Goal: Transaction & Acquisition: Book appointment/travel/reservation

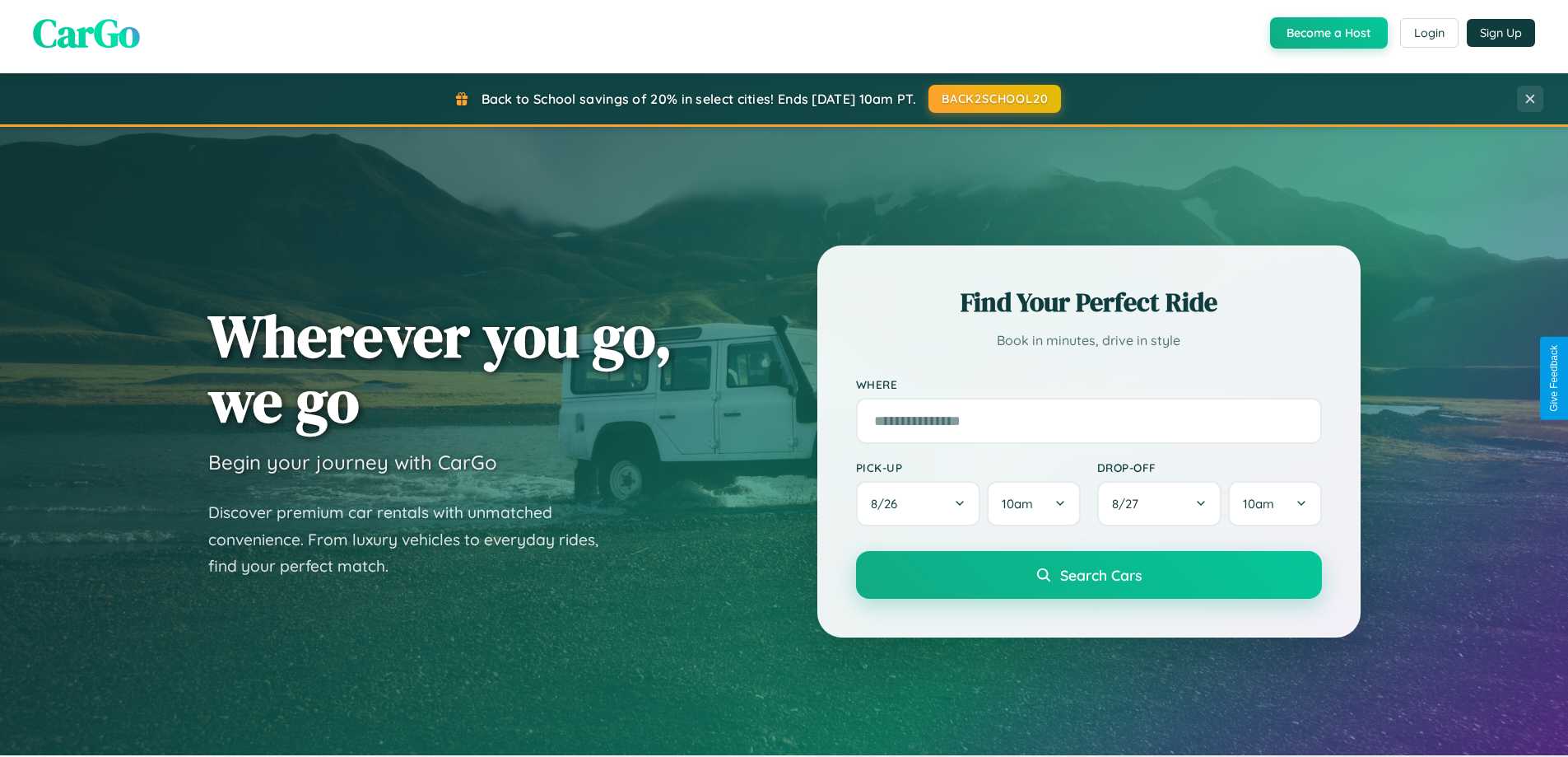
scroll to position [1133, 0]
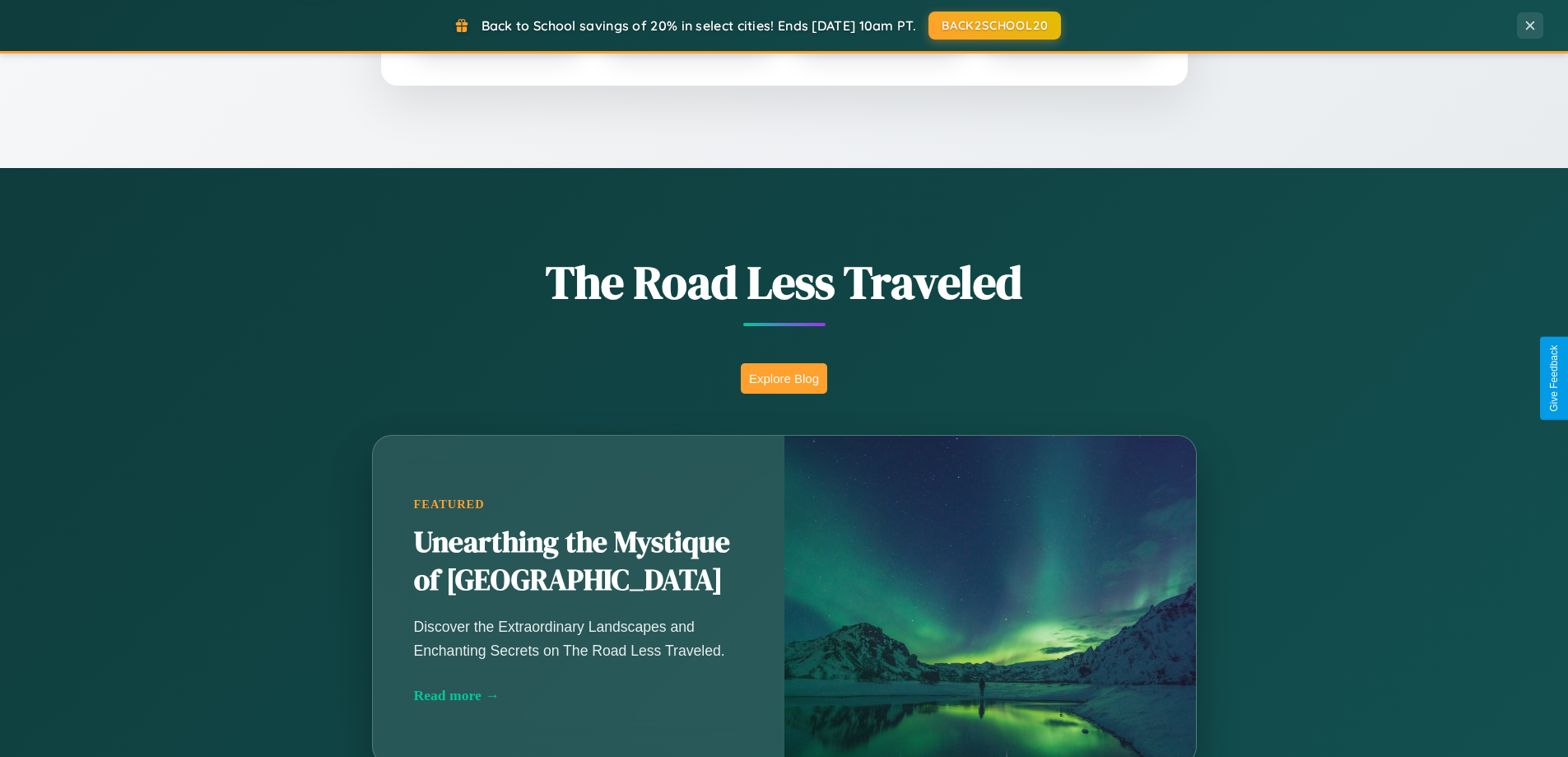
click at [784, 378] on button "Explore Blog" at bounding box center [784, 378] width 86 height 31
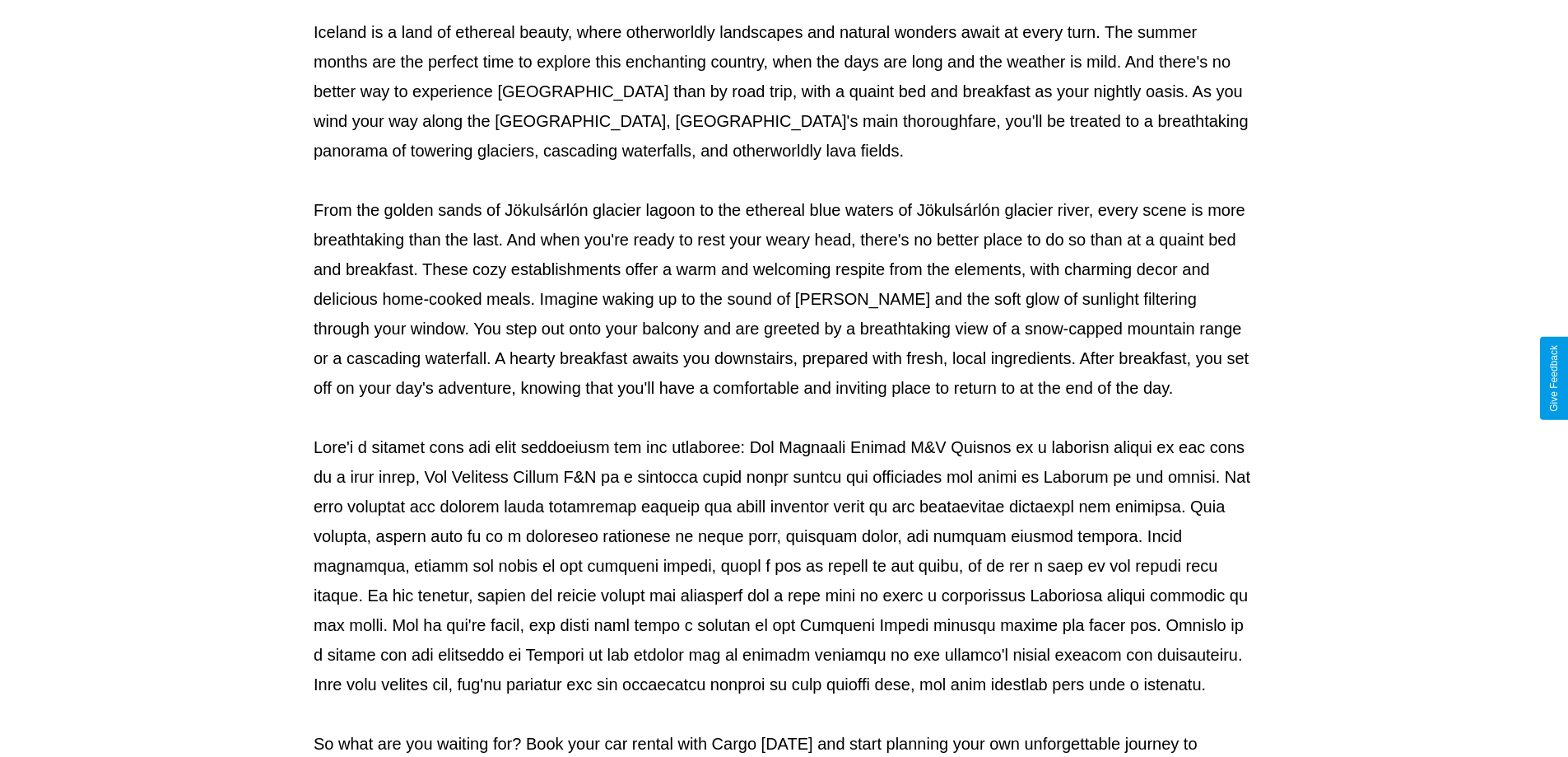
scroll to position [533, 0]
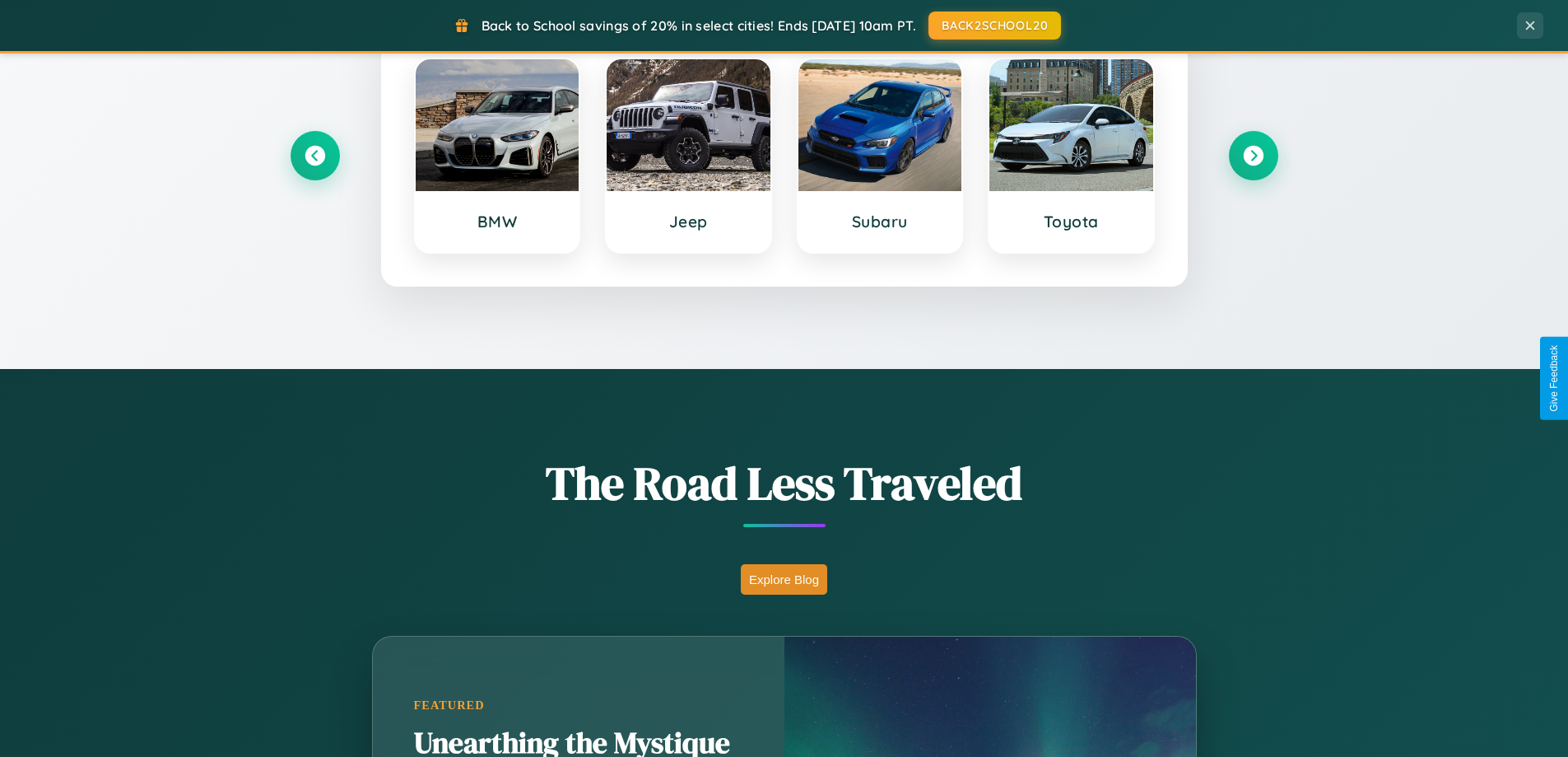
scroll to position [710, 0]
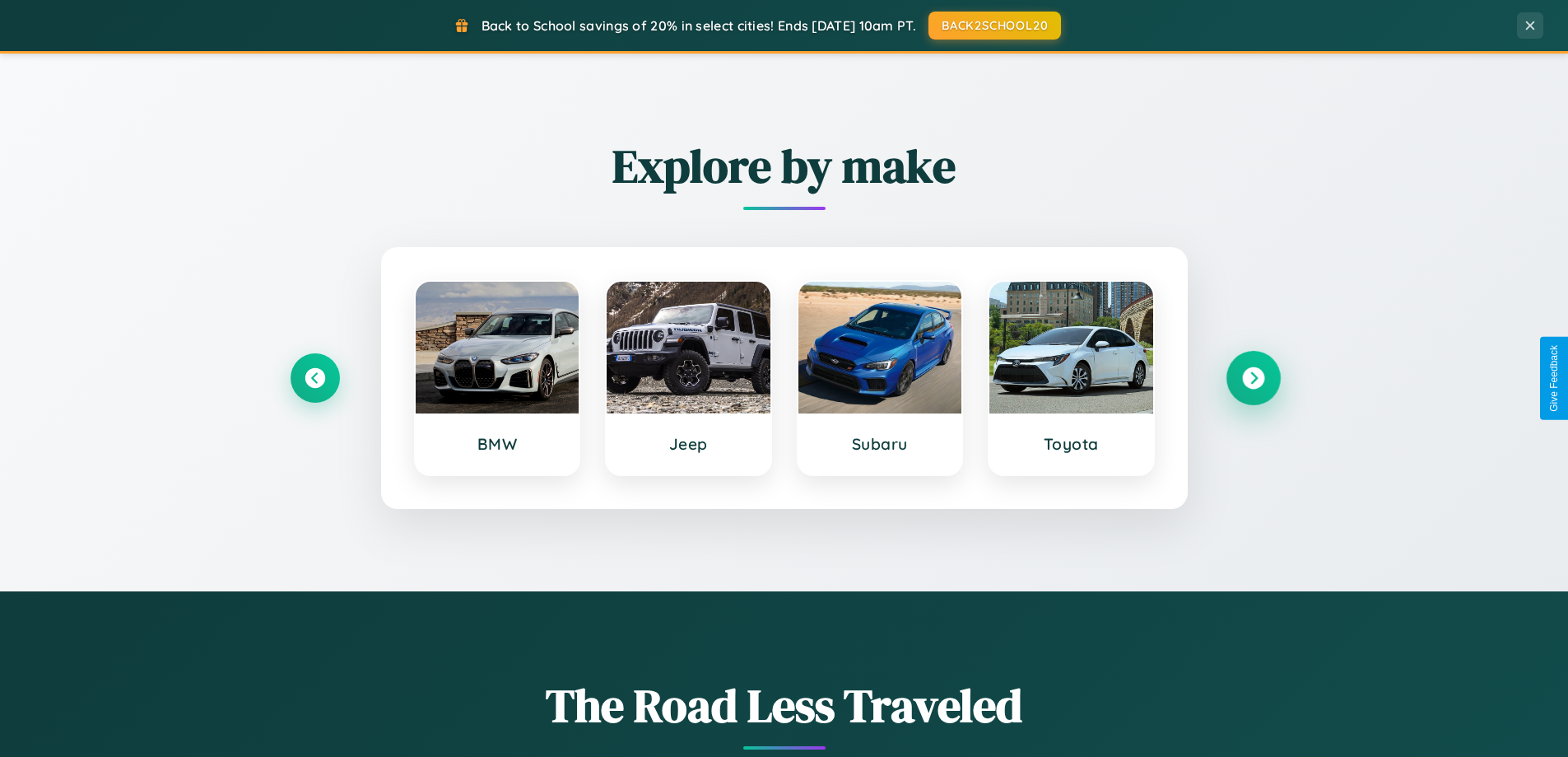
click at [1252, 378] on icon at bounding box center [1253, 378] width 22 height 22
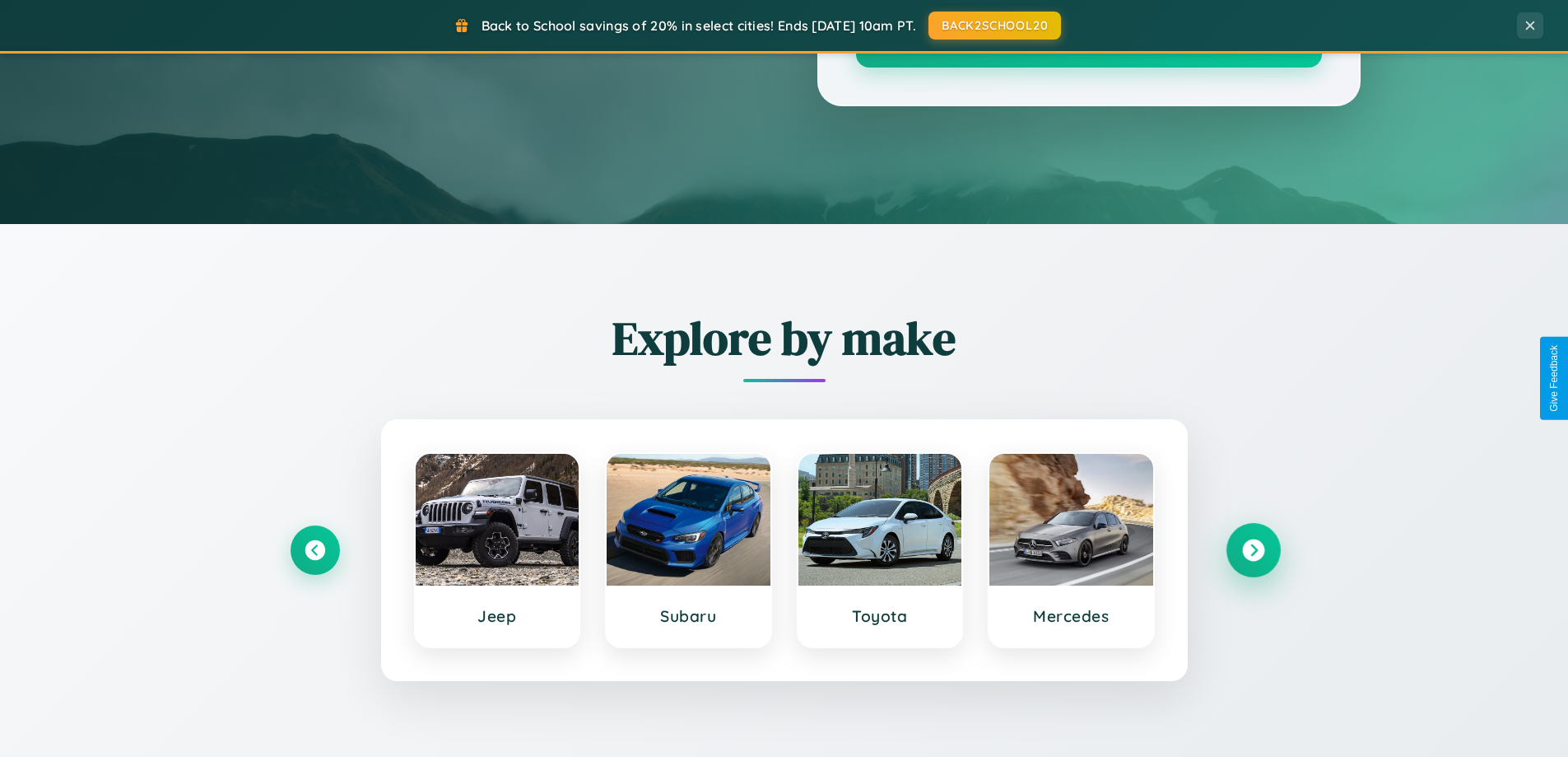
scroll to position [0, 0]
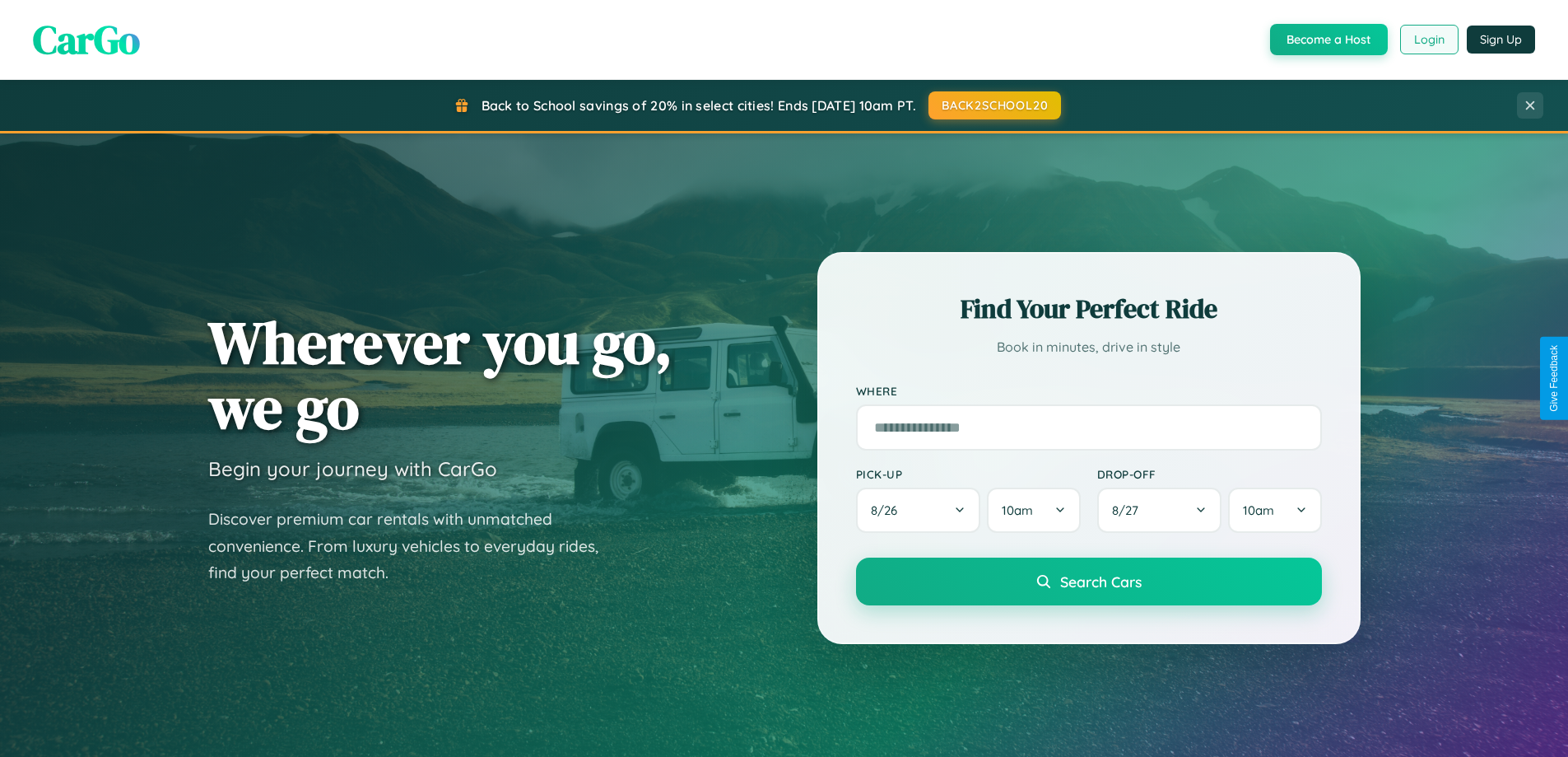
click at [1428, 40] on button "Login" at bounding box center [1429, 40] width 58 height 30
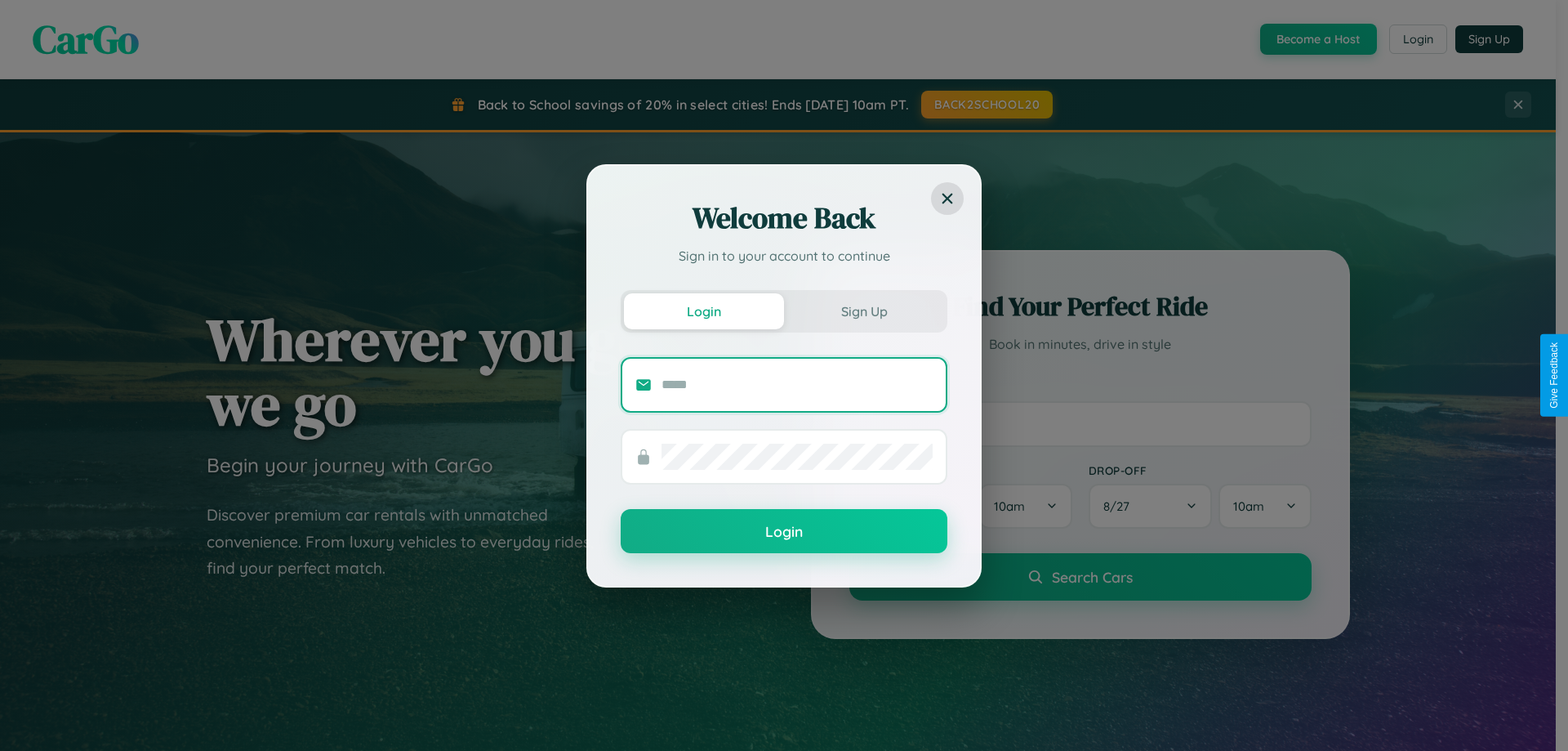
click at [797, 384] on input "text" at bounding box center [797, 384] width 271 height 26
type input "**********"
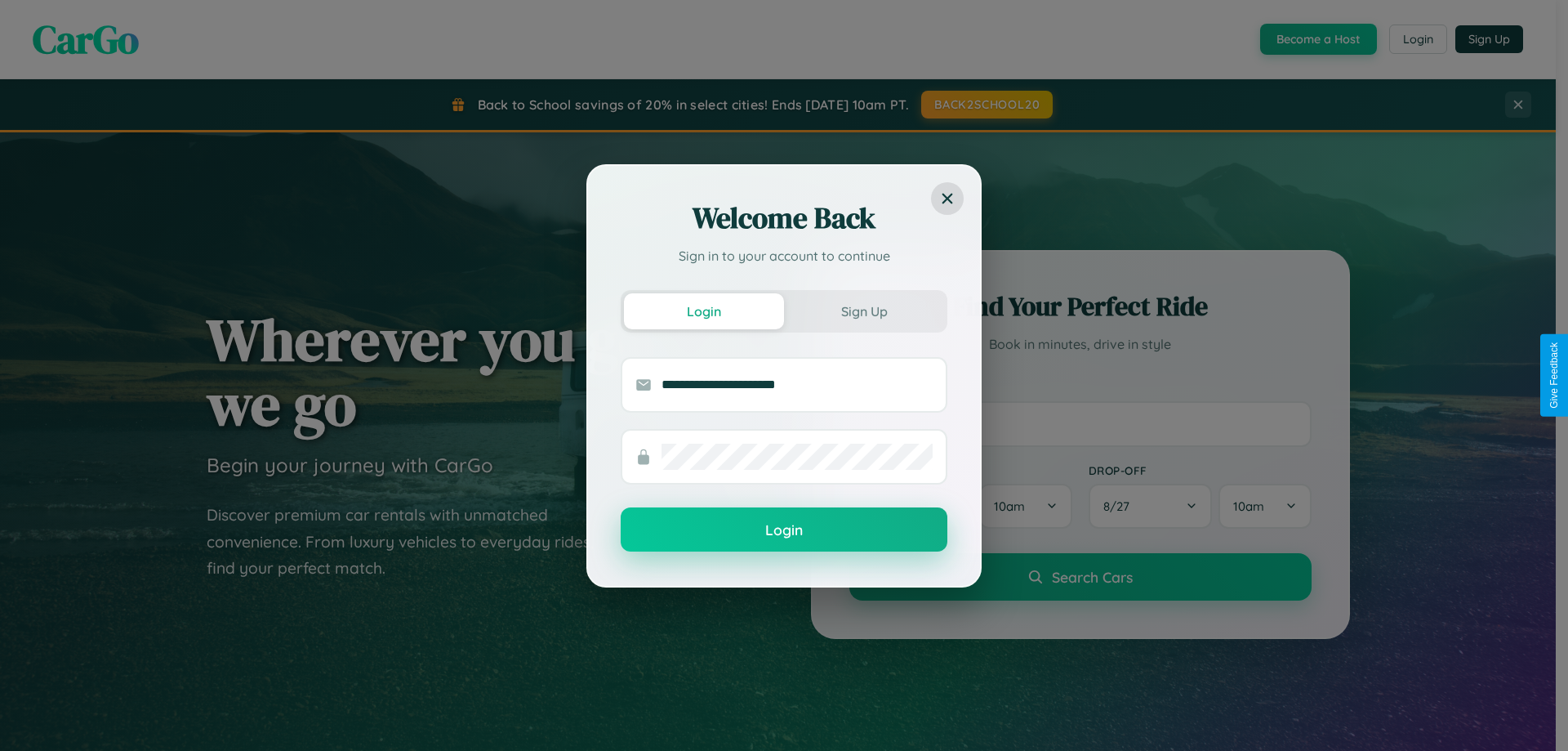
click at [784, 530] on button "Login" at bounding box center [784, 530] width 327 height 44
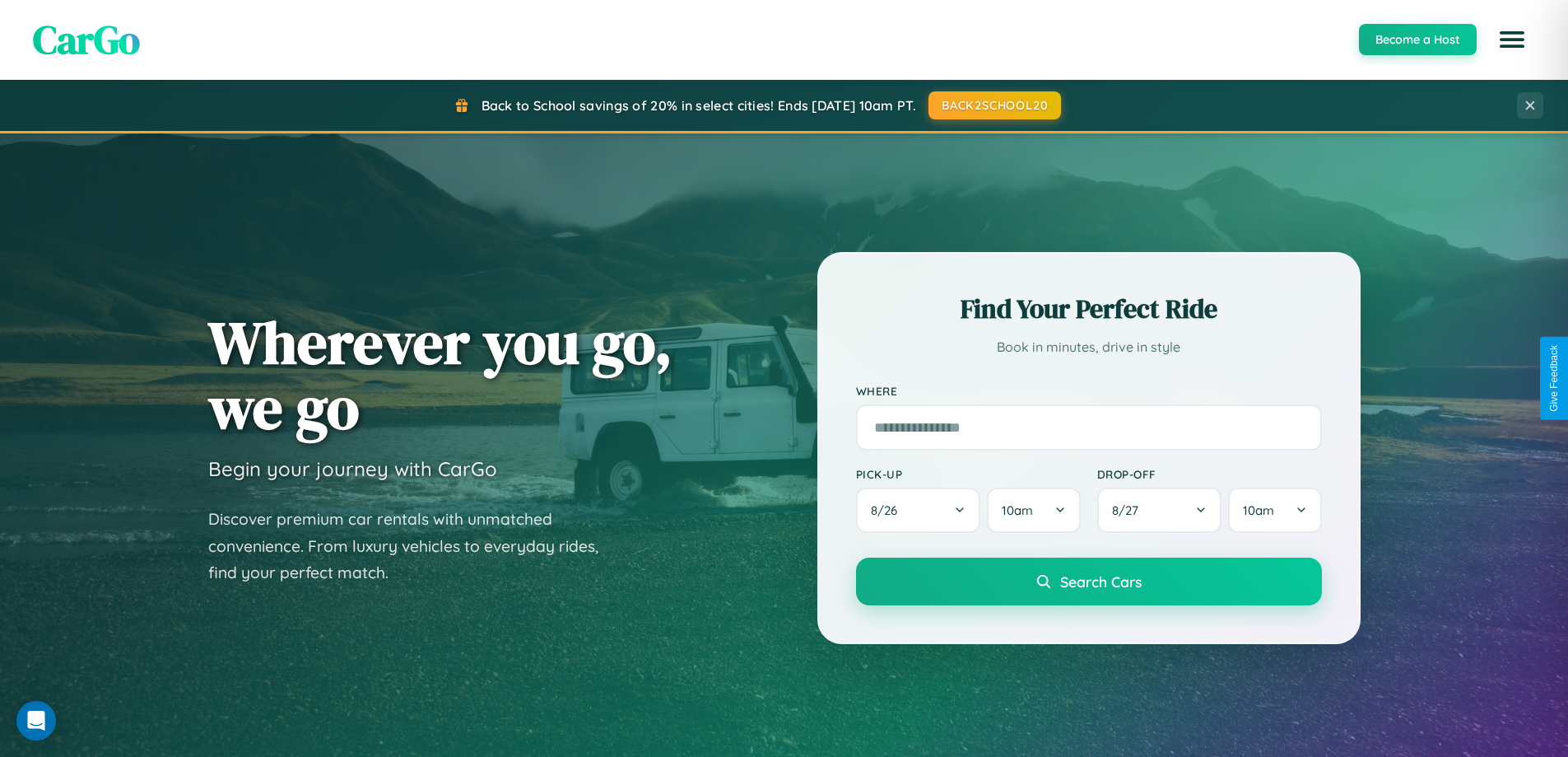
scroll to position [3168, 0]
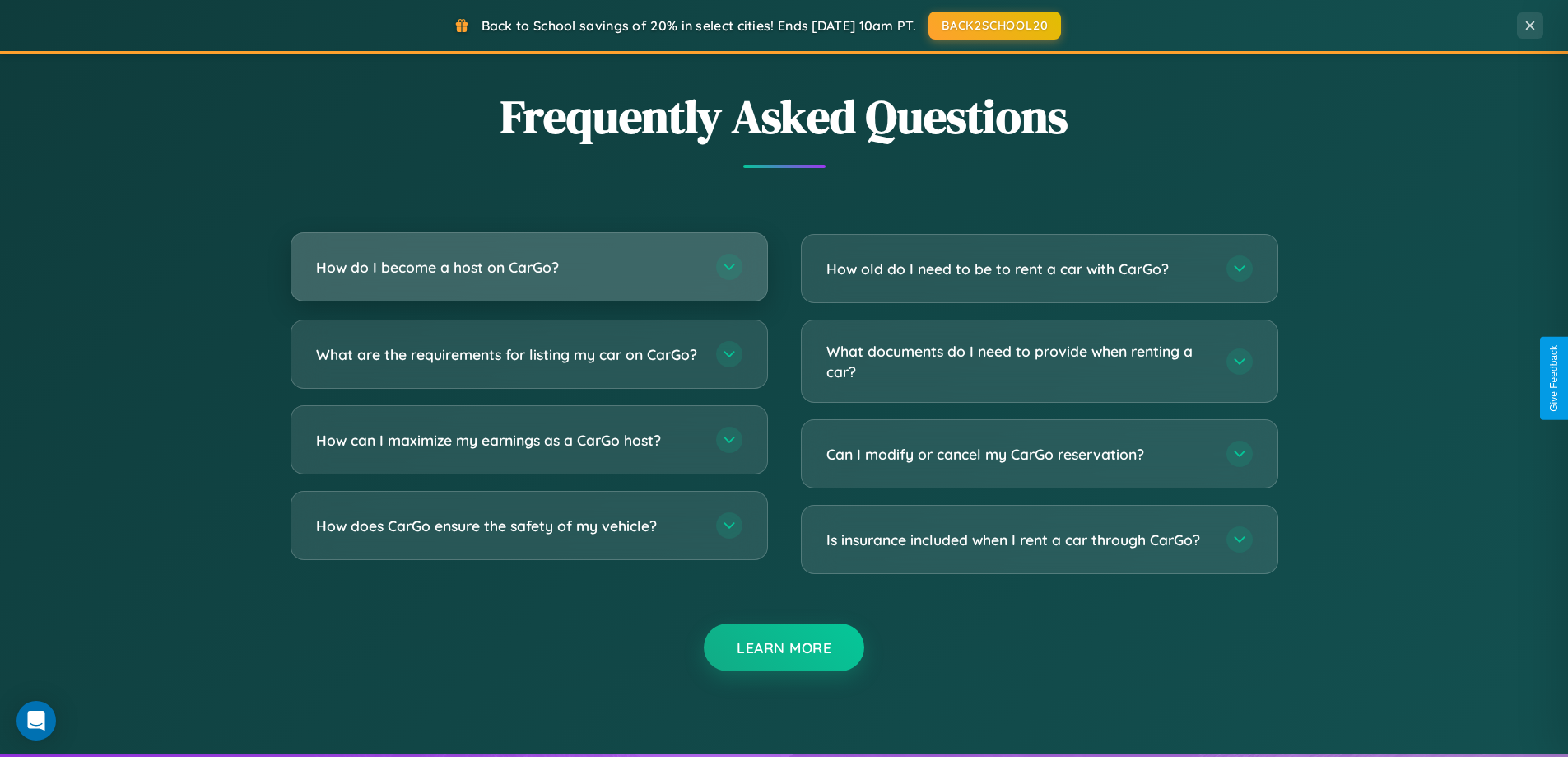
click at [528, 267] on h3 "How do I become a host on CarGo?" at bounding box center [507, 268] width 383 height 20
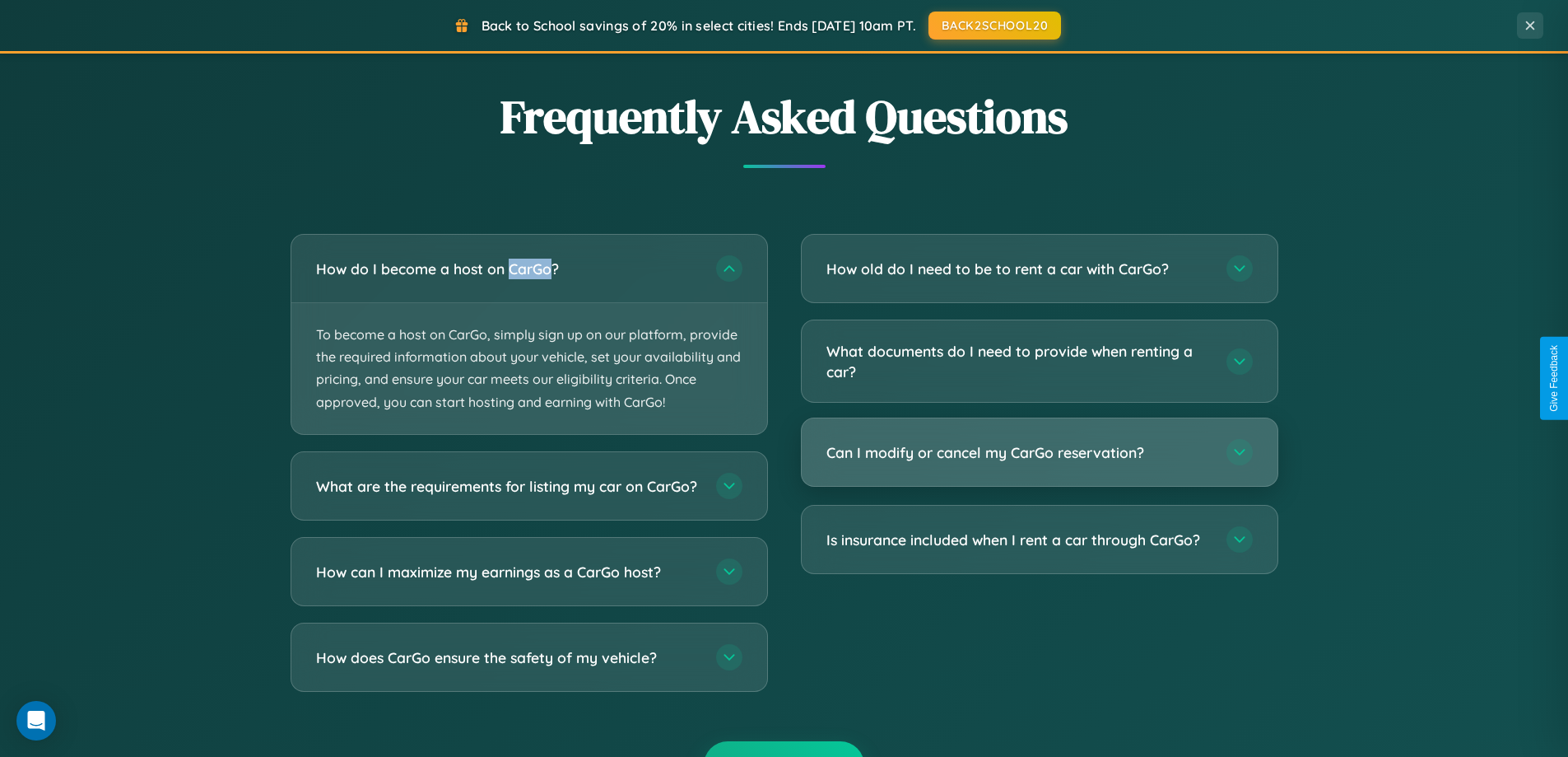
click at [1039, 453] on h3 "Can I modify or cancel my CarGo reservation?" at bounding box center [1017, 452] width 383 height 20
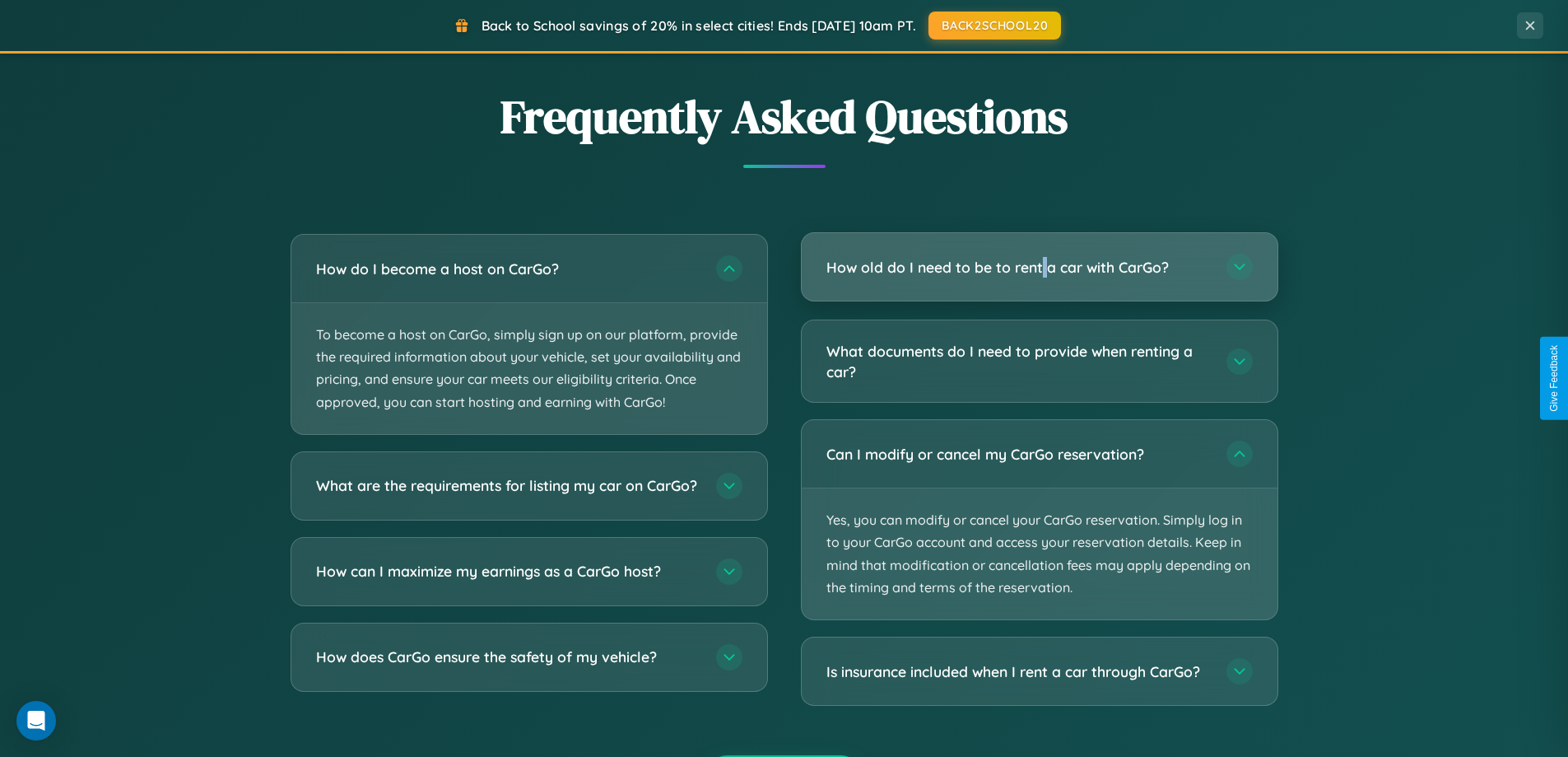
click at [1039, 267] on h3 "How old do I need to be to rent a car with CarGo?" at bounding box center [1017, 268] width 383 height 20
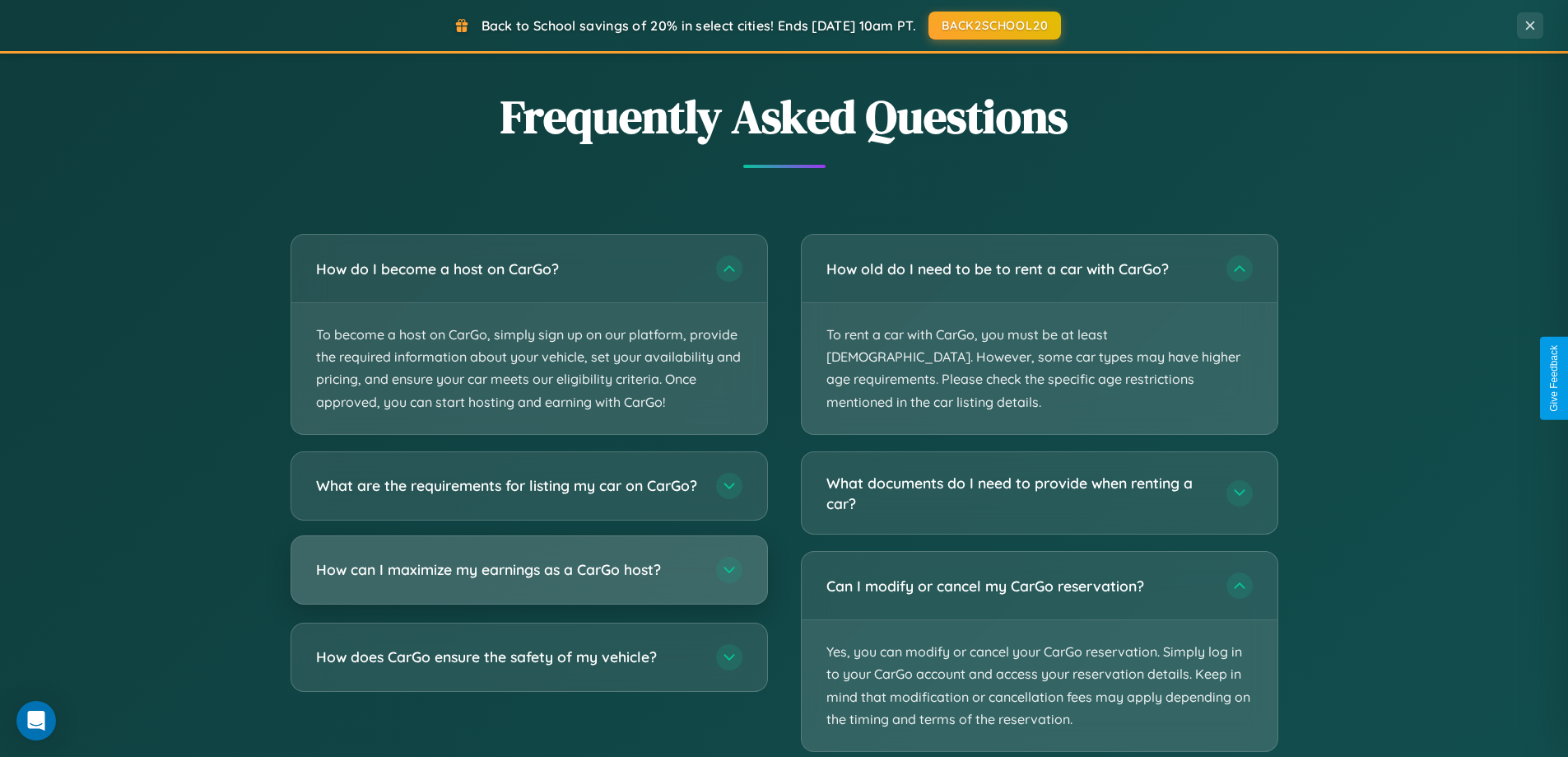
click at [528, 580] on h3 "How can I maximize my earnings as a CarGo host?" at bounding box center [507, 569] width 383 height 20
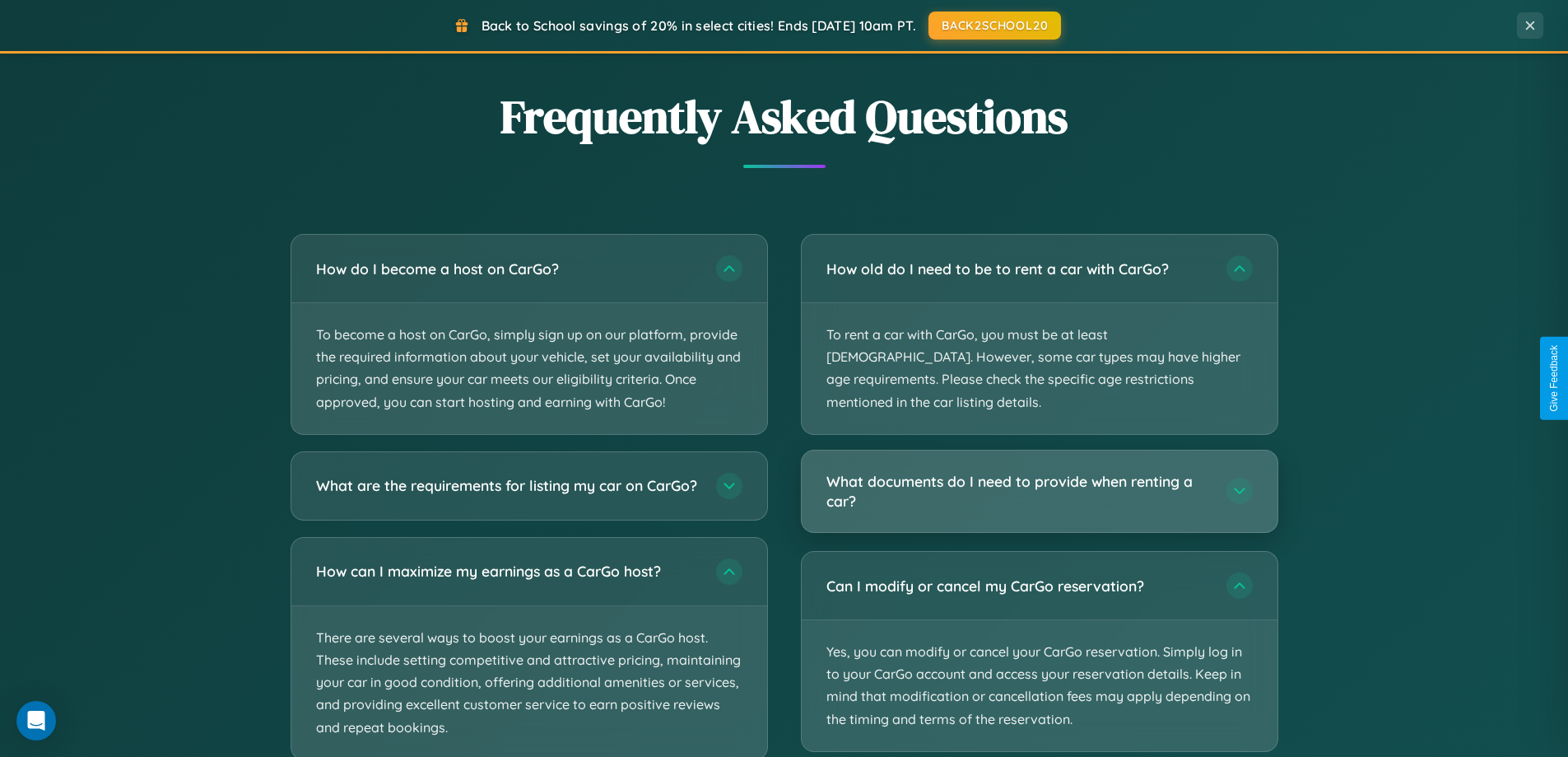
click at [1039, 471] on h3 "What documents do I need to provide when renting a car?" at bounding box center [1017, 490] width 383 height 40
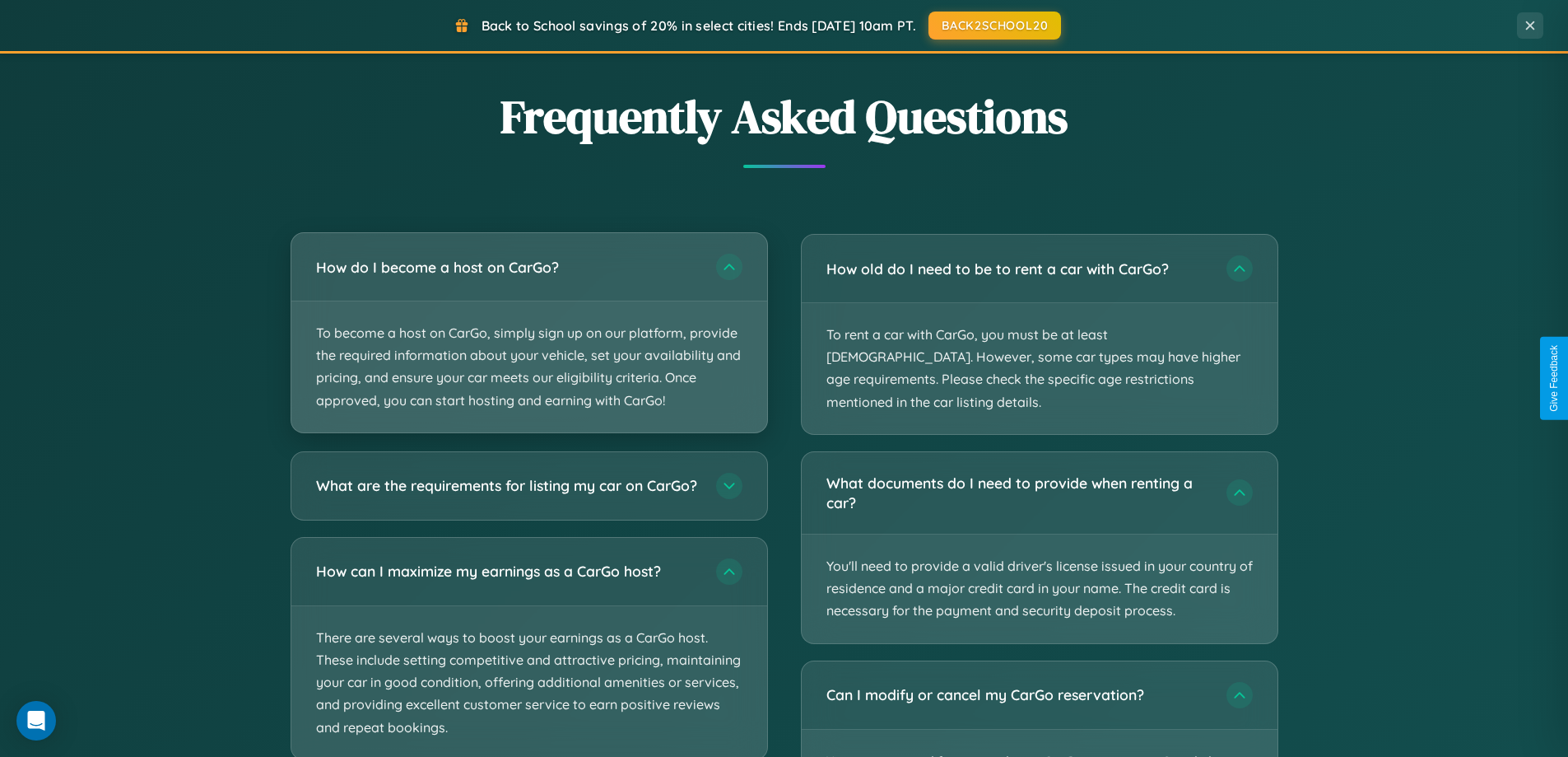
click at [528, 333] on p "To become a host on CarGo, simply sign up on our platform, provide the required…" at bounding box center [529, 366] width 475 height 131
click at [528, 332] on p "To become a host on CarGo, simply sign up on our platform, provide the required…" at bounding box center [529, 366] width 475 height 131
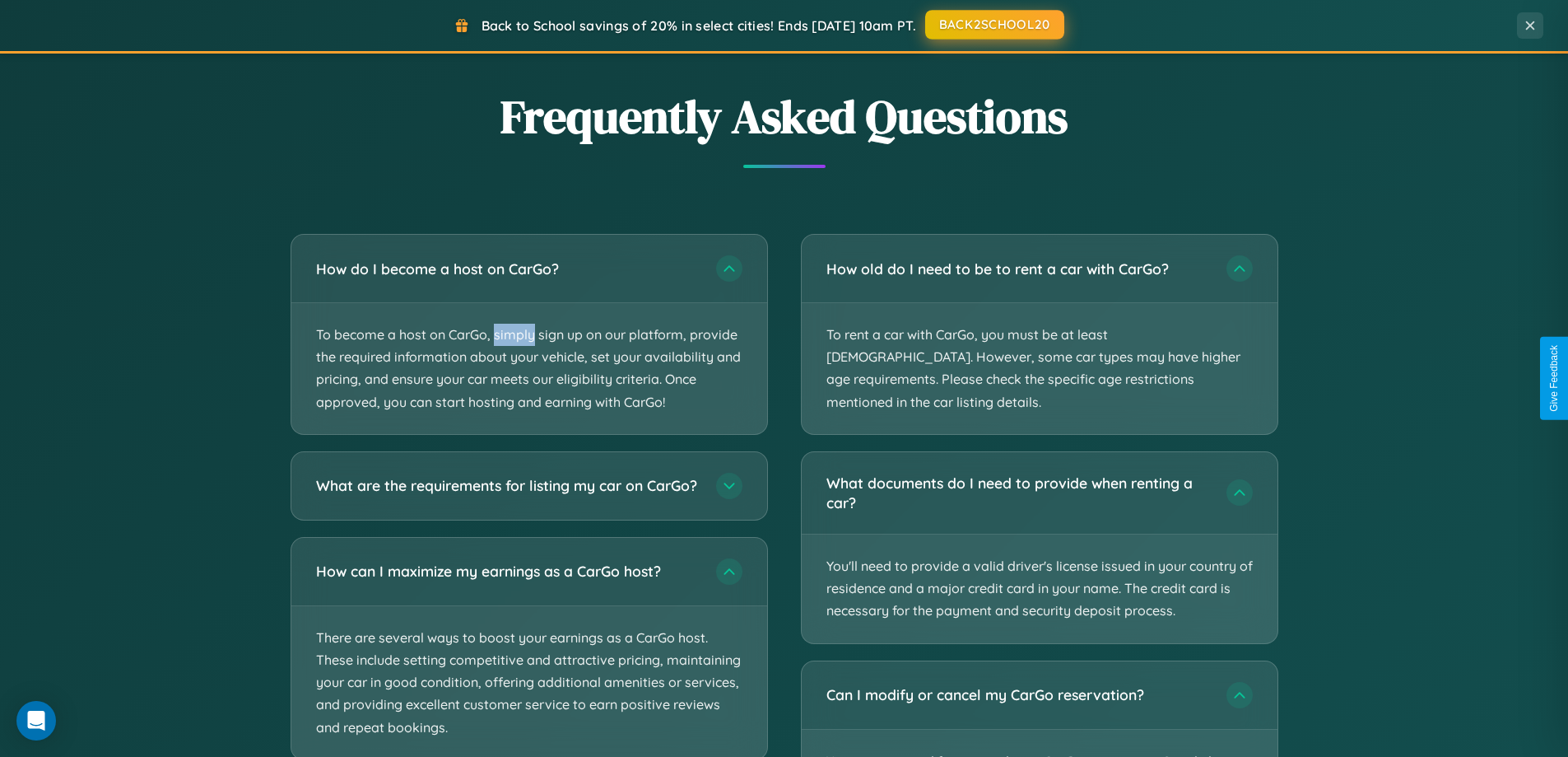
click at [993, 25] on button "BACK2SCHOOL20" at bounding box center [994, 25] width 139 height 30
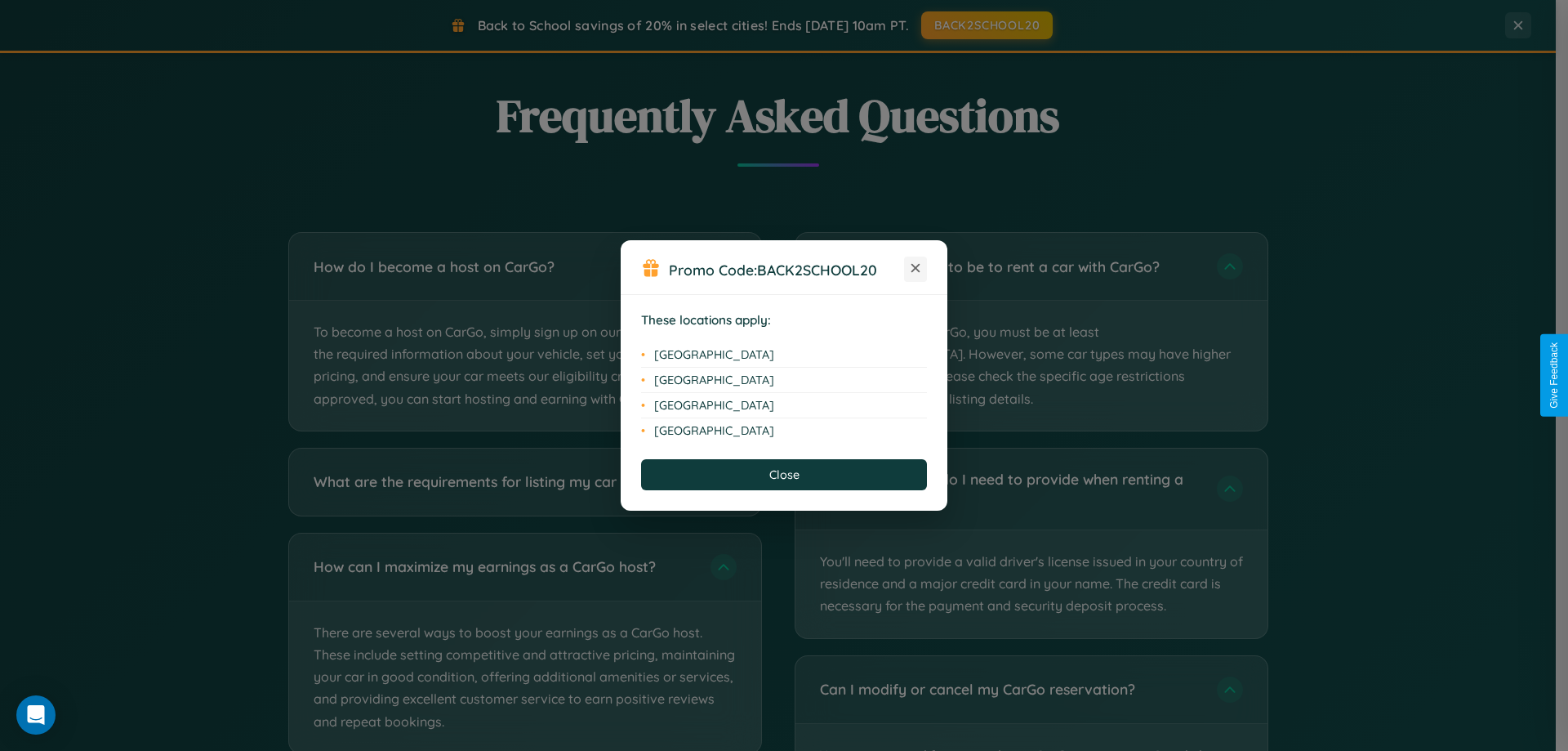
click at [916, 269] on icon at bounding box center [916, 268] width 9 height 9
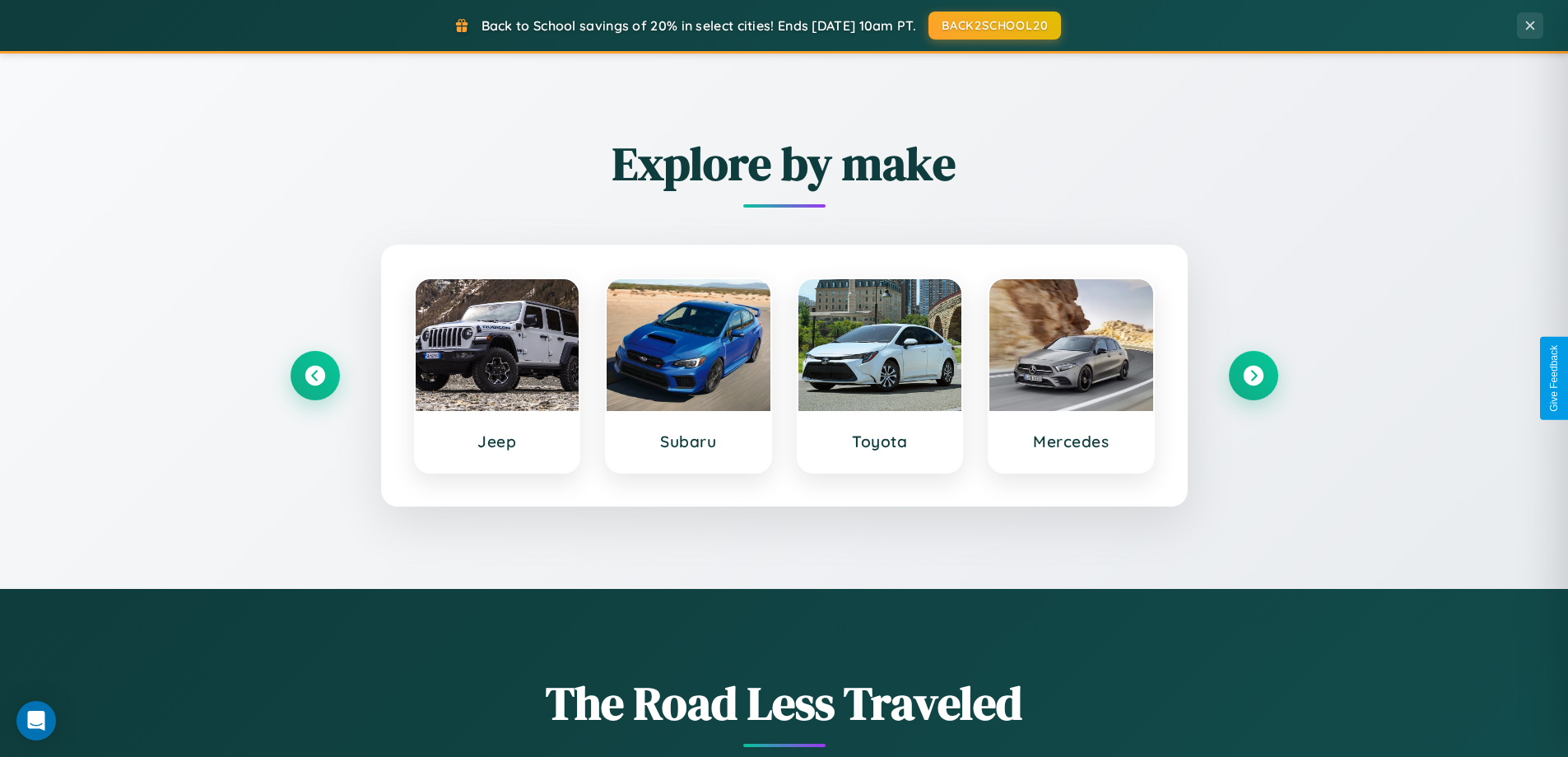
scroll to position [710, 0]
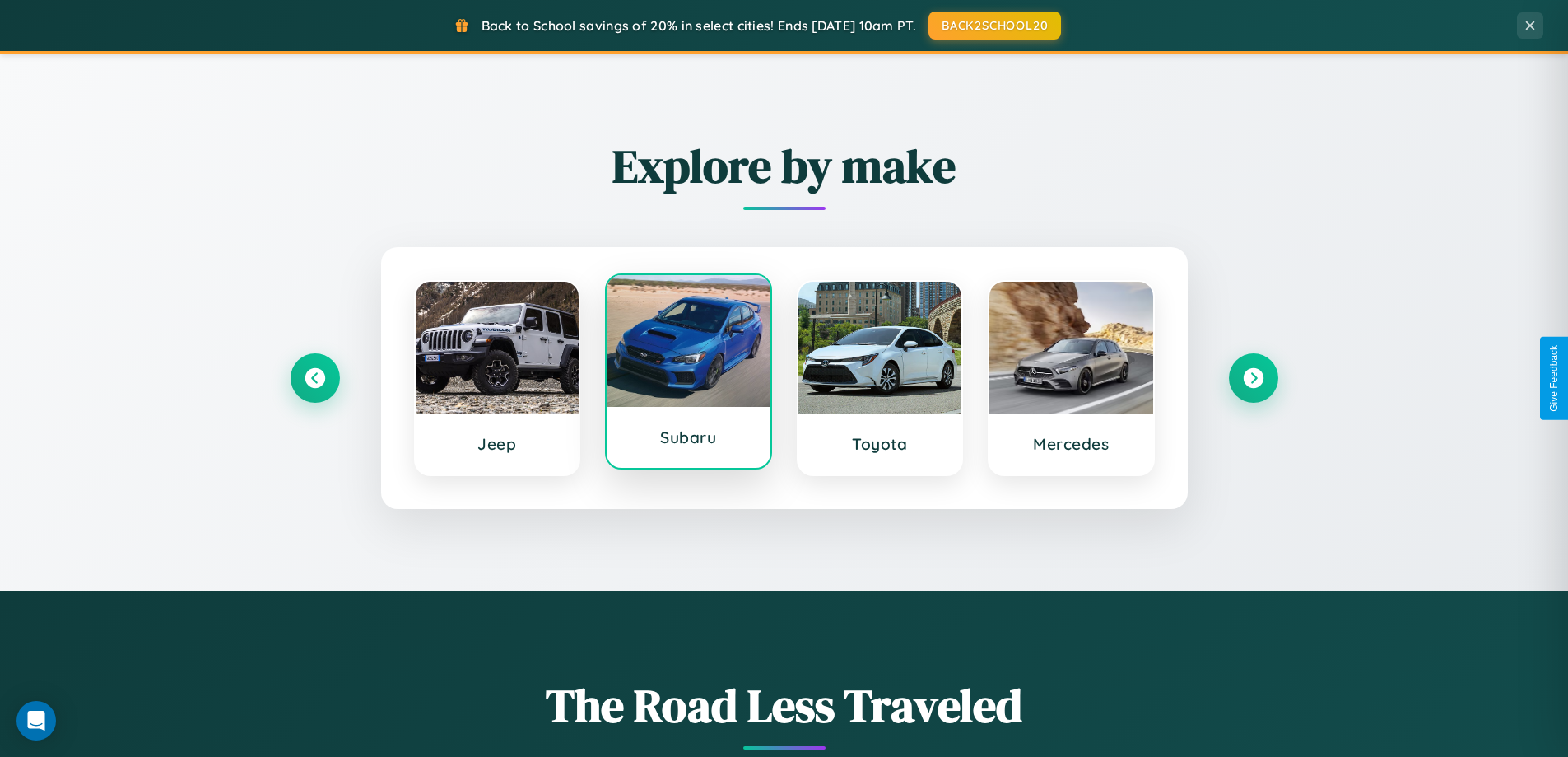
click at [688, 378] on div at bounding box center [688, 341] width 163 height 132
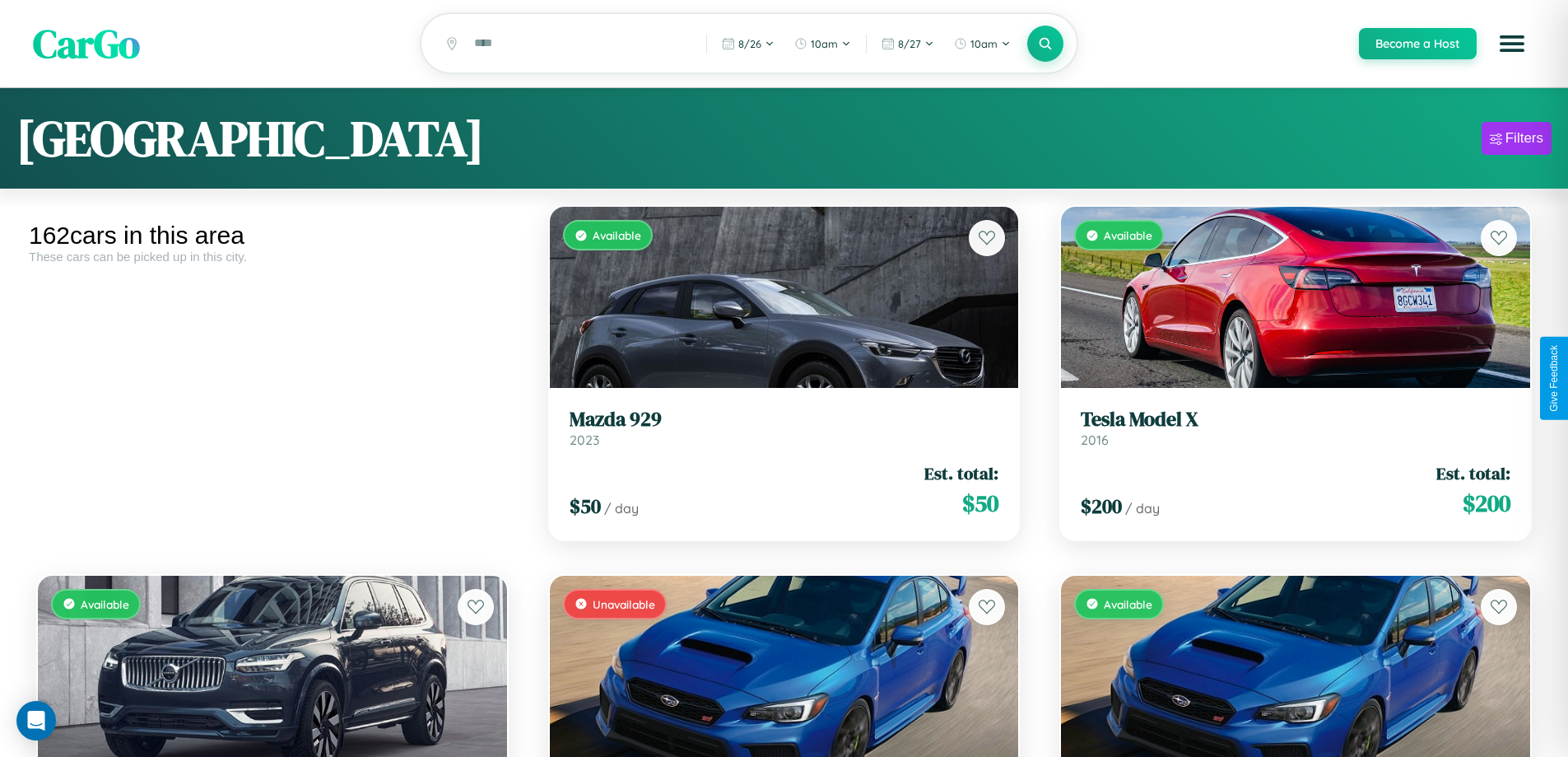
scroll to position [15349, 0]
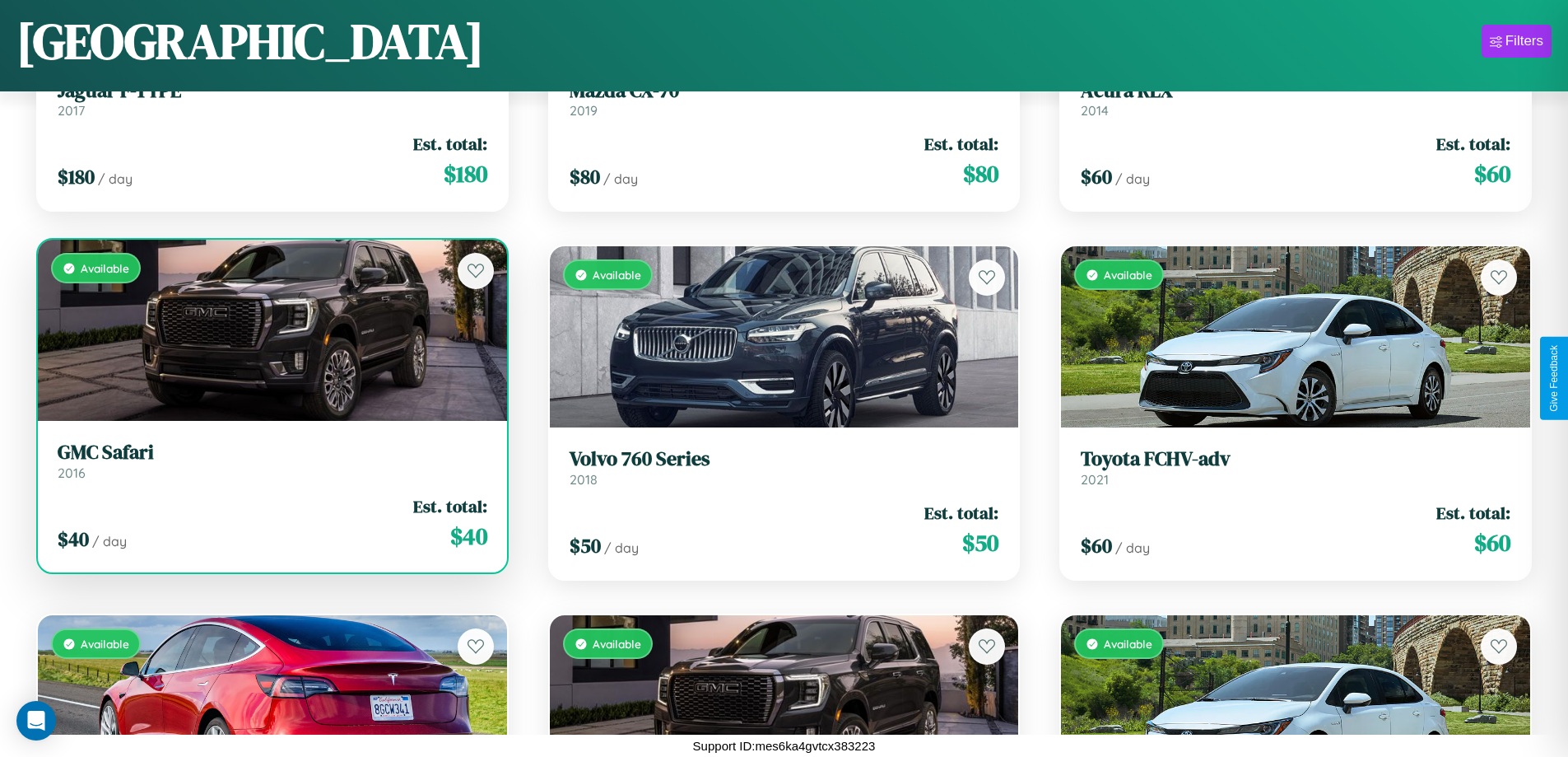
click at [270, 464] on link "GMC Safari 2016" at bounding box center [272, 460] width 430 height 40
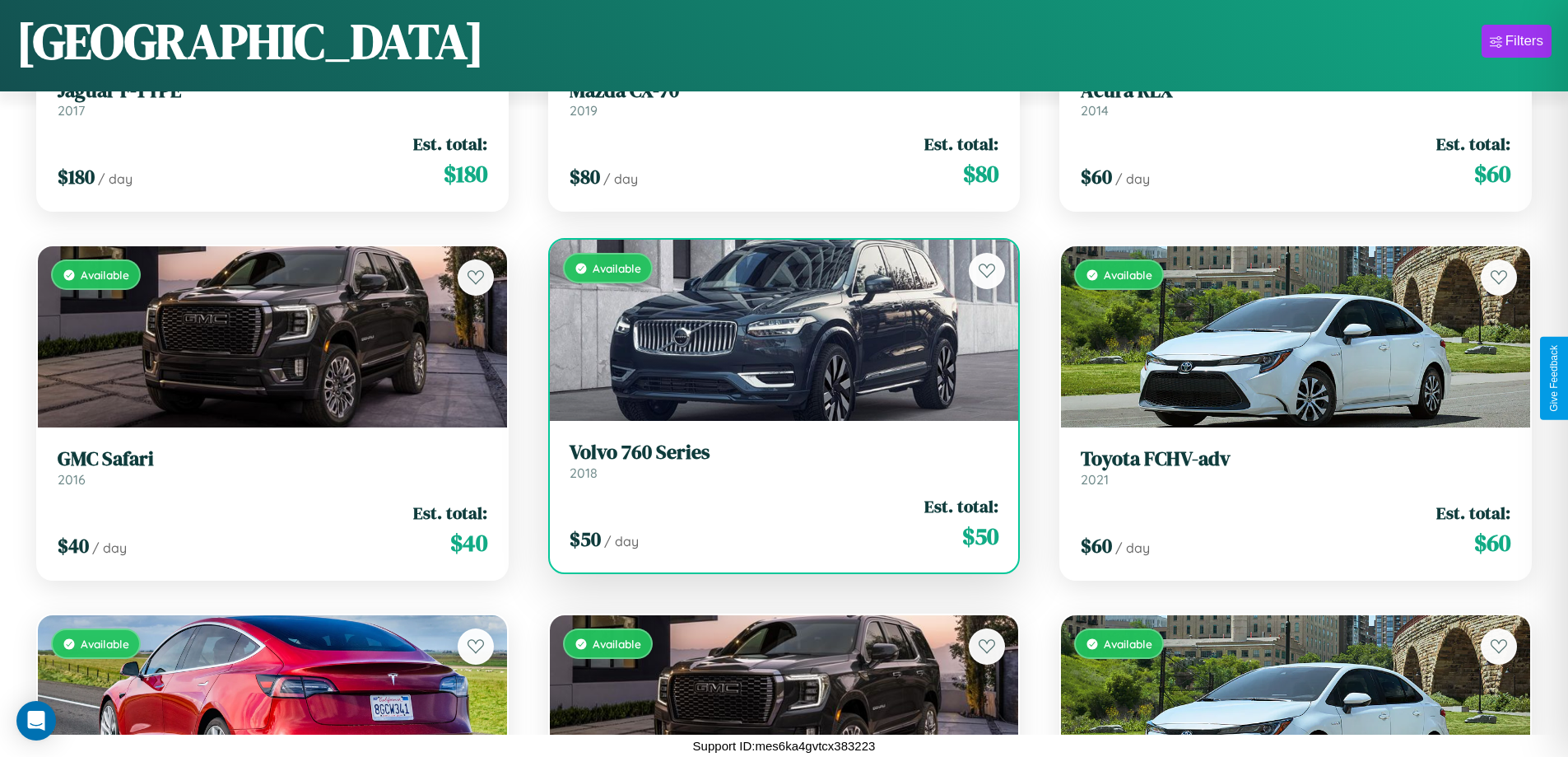
scroll to position [17193, 0]
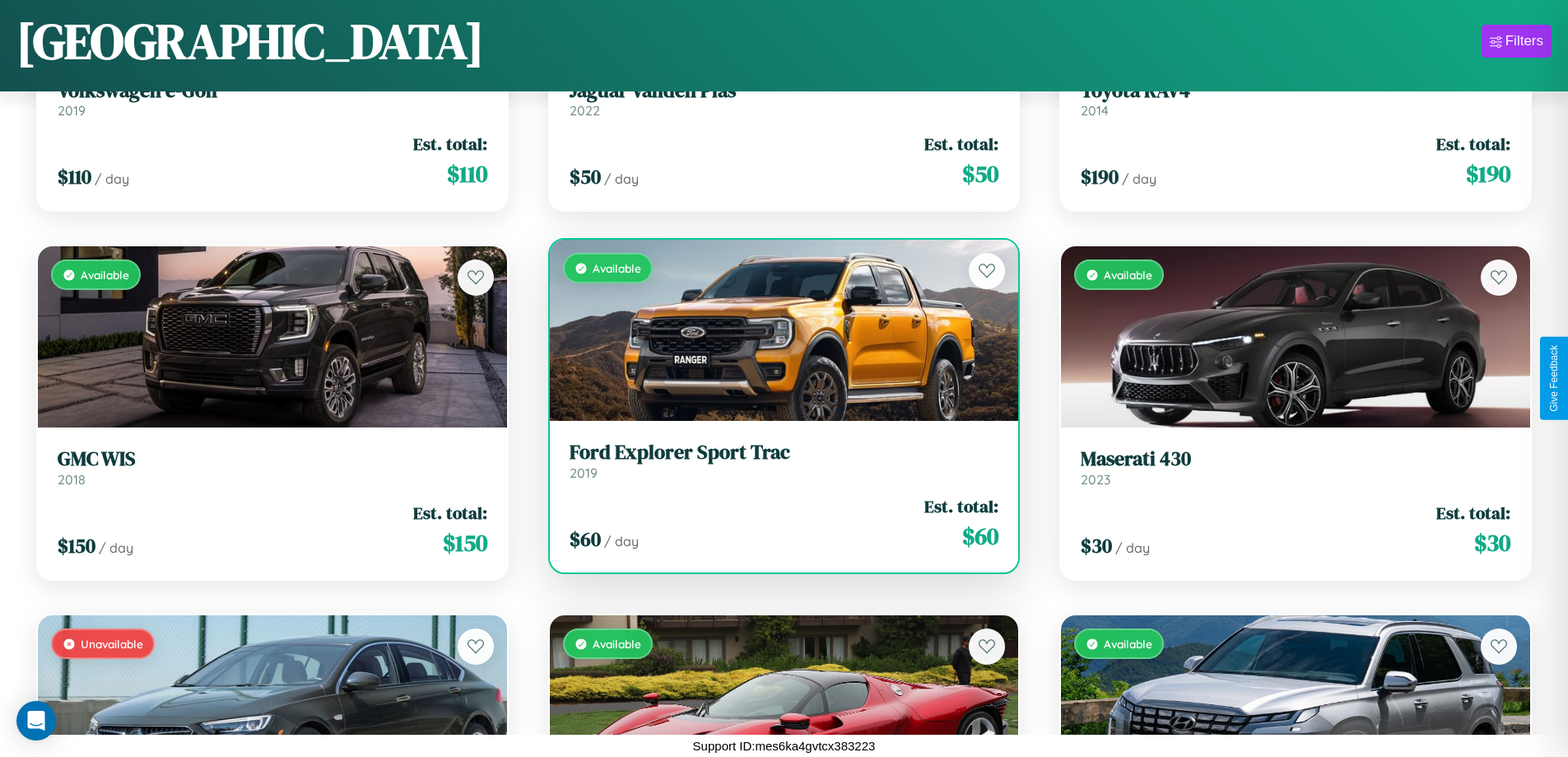
click at [777, 461] on h3 "Ford Explorer Sport Trac" at bounding box center [784, 452] width 430 height 24
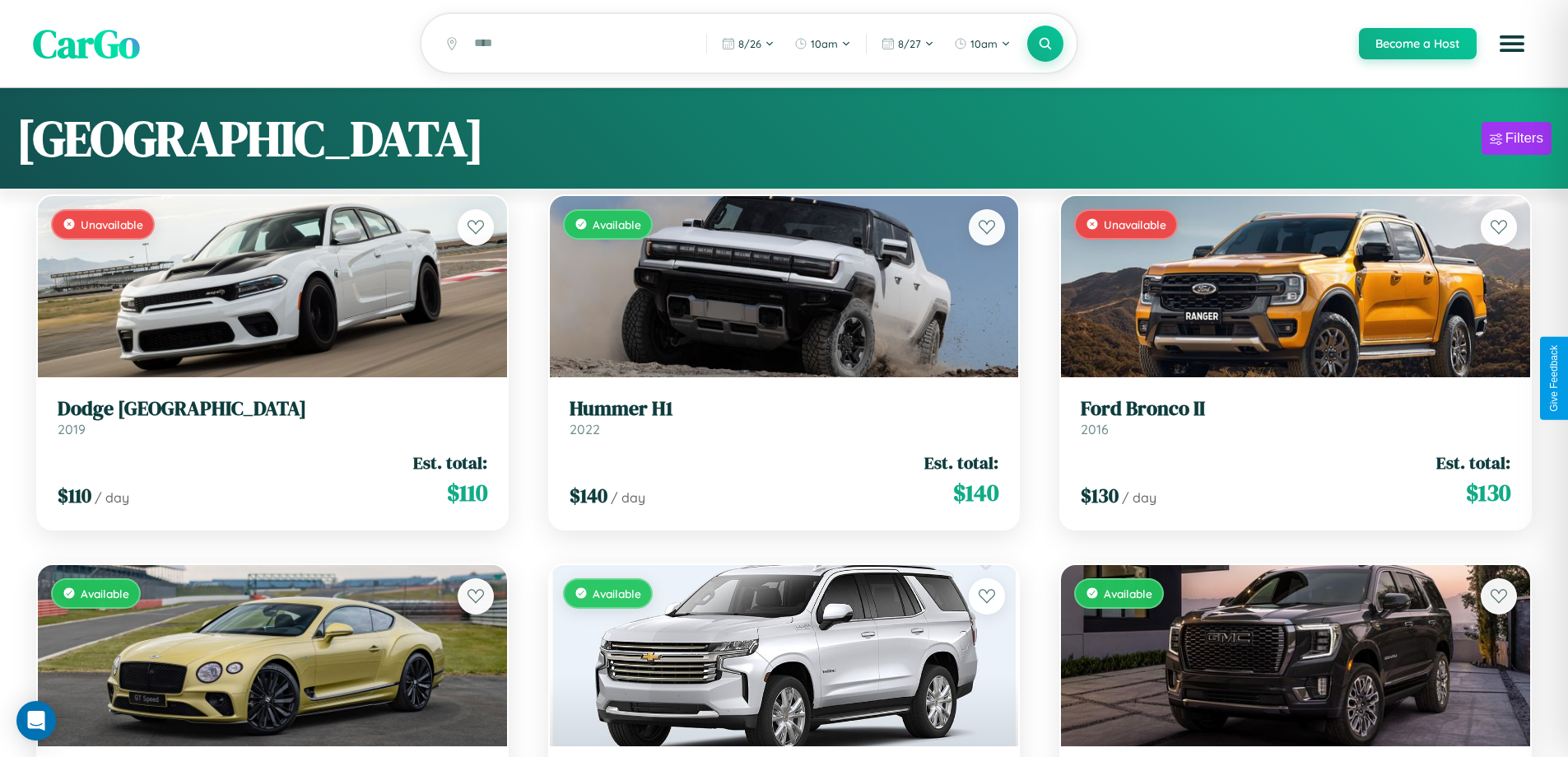
scroll to position [0, 0]
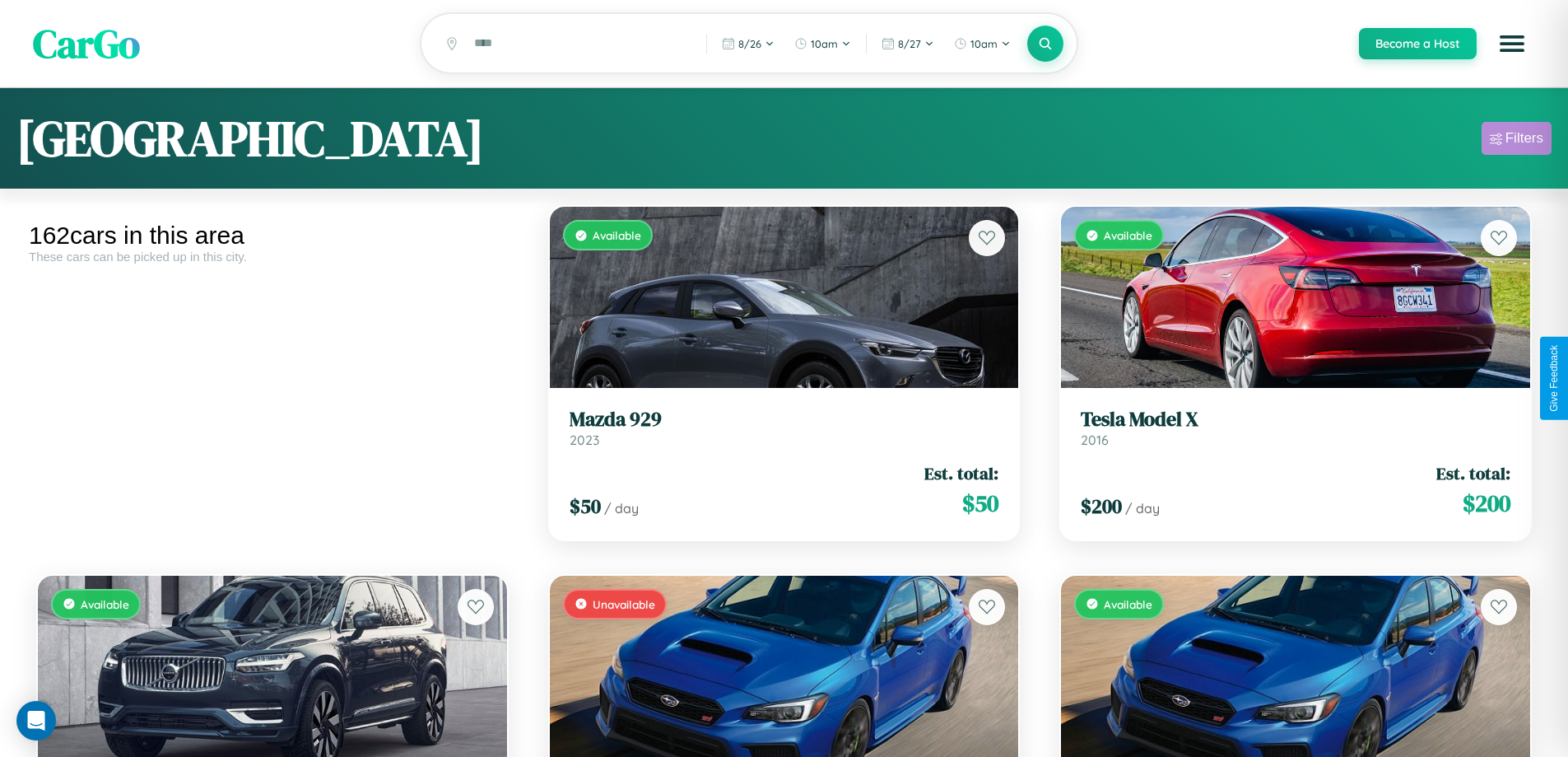
click at [1516, 141] on div "Filters" at bounding box center [1523, 138] width 38 height 17
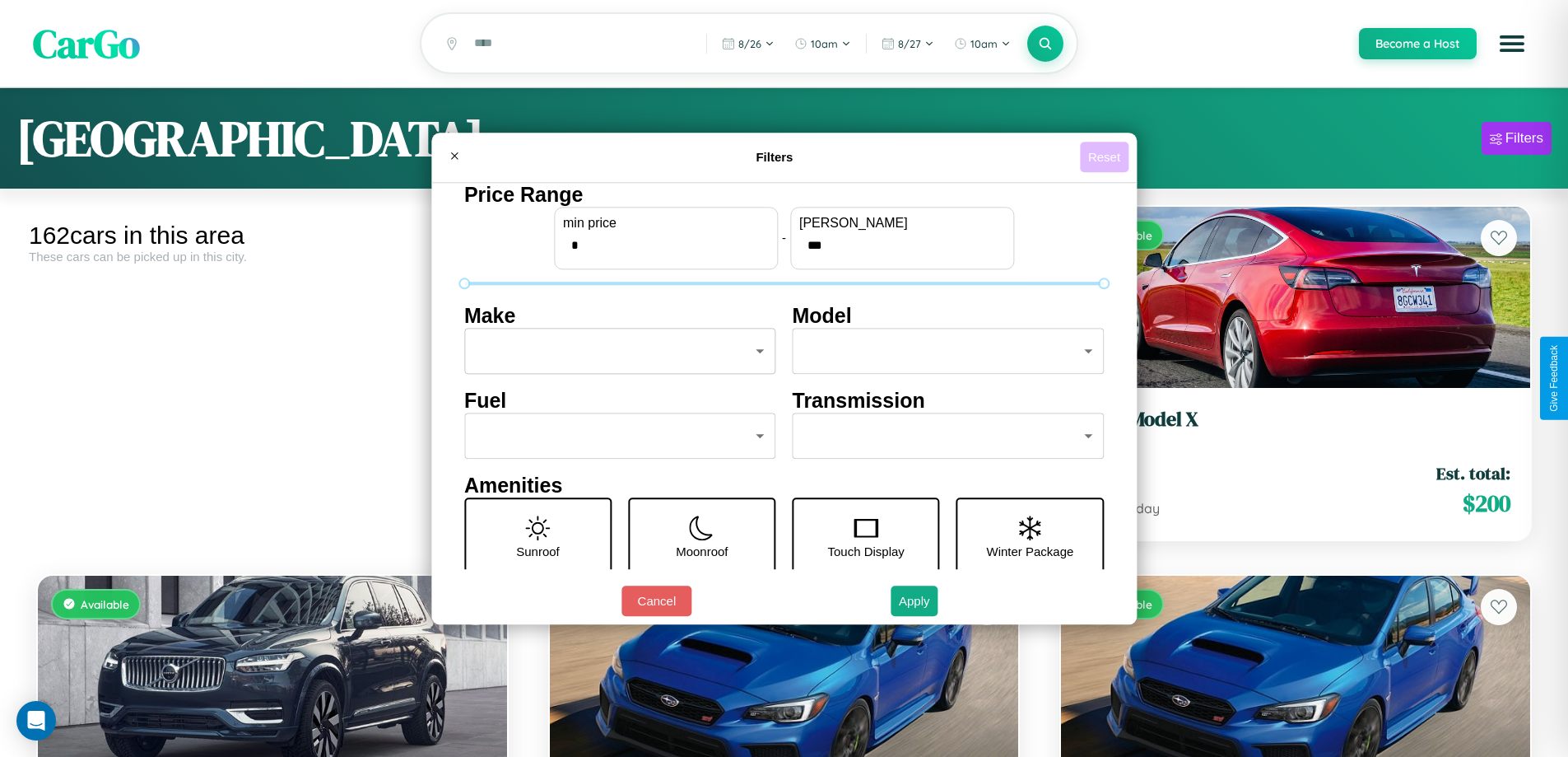
click at [1106, 156] on button "Reset" at bounding box center [1104, 156] width 48 height 31
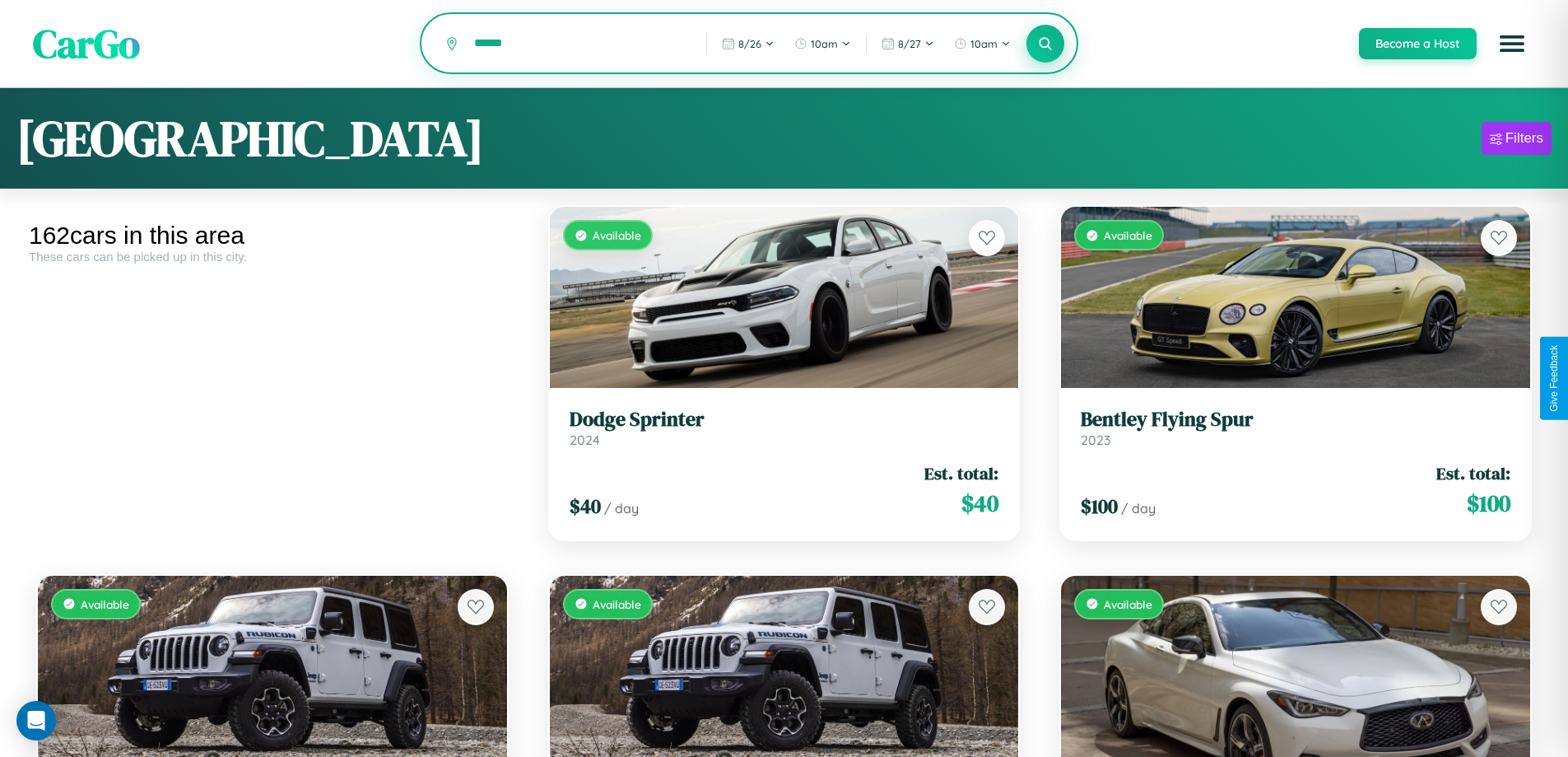
type input "******"
click at [1044, 45] on icon at bounding box center [1045, 43] width 16 height 16
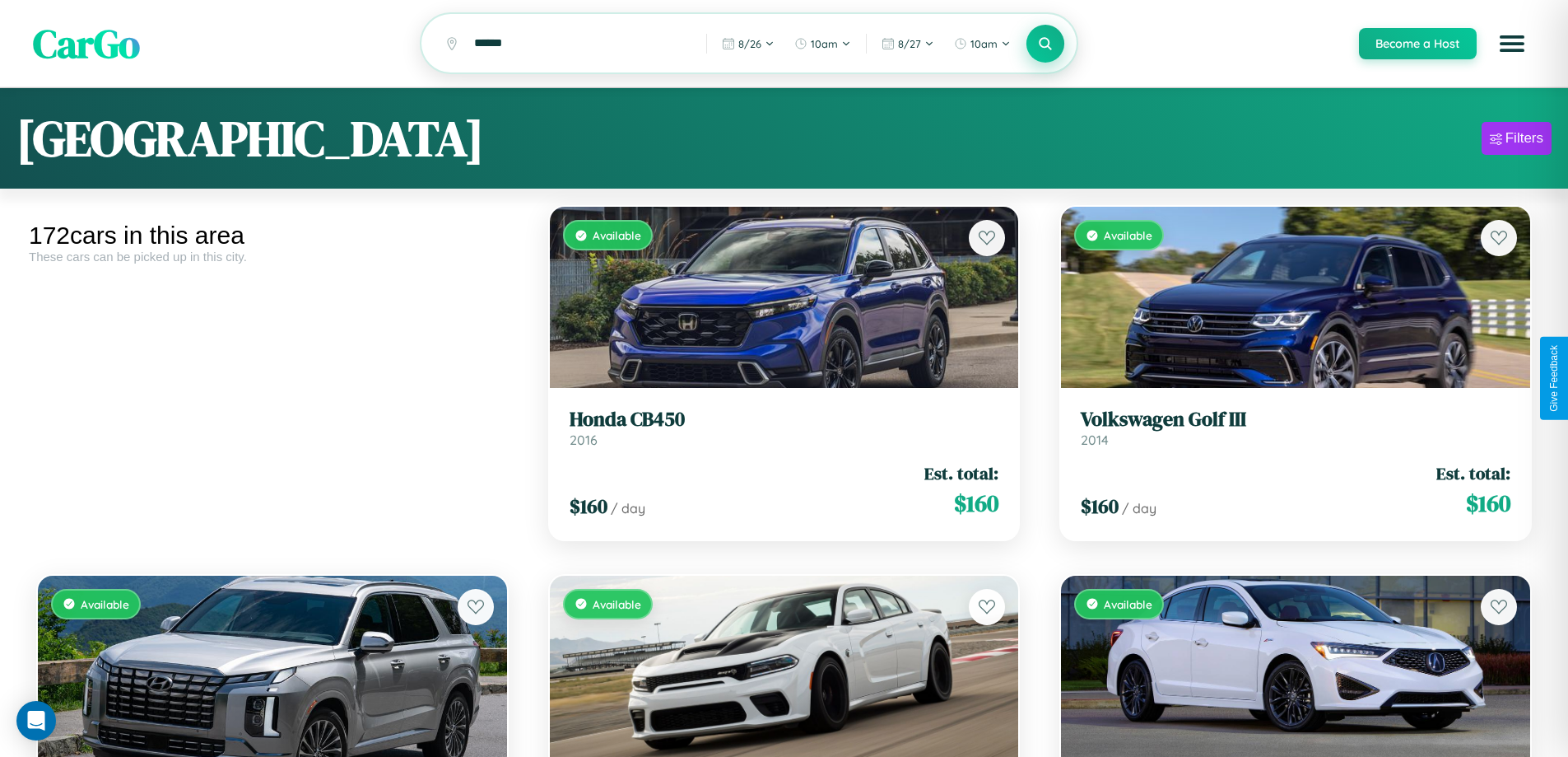
scroll to position [8712, 0]
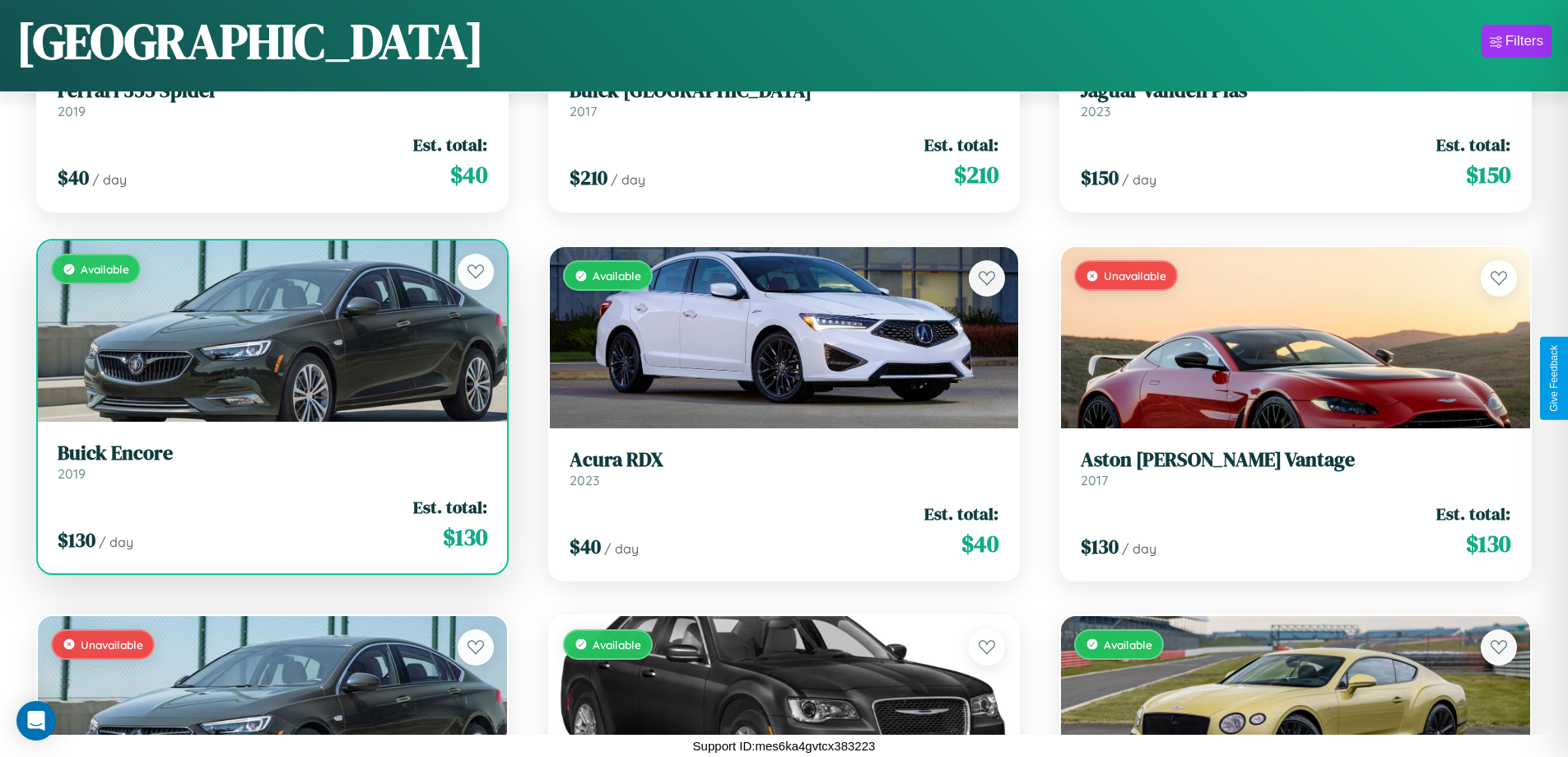
click at [270, 461] on h3 "Buick Encore" at bounding box center [272, 453] width 430 height 24
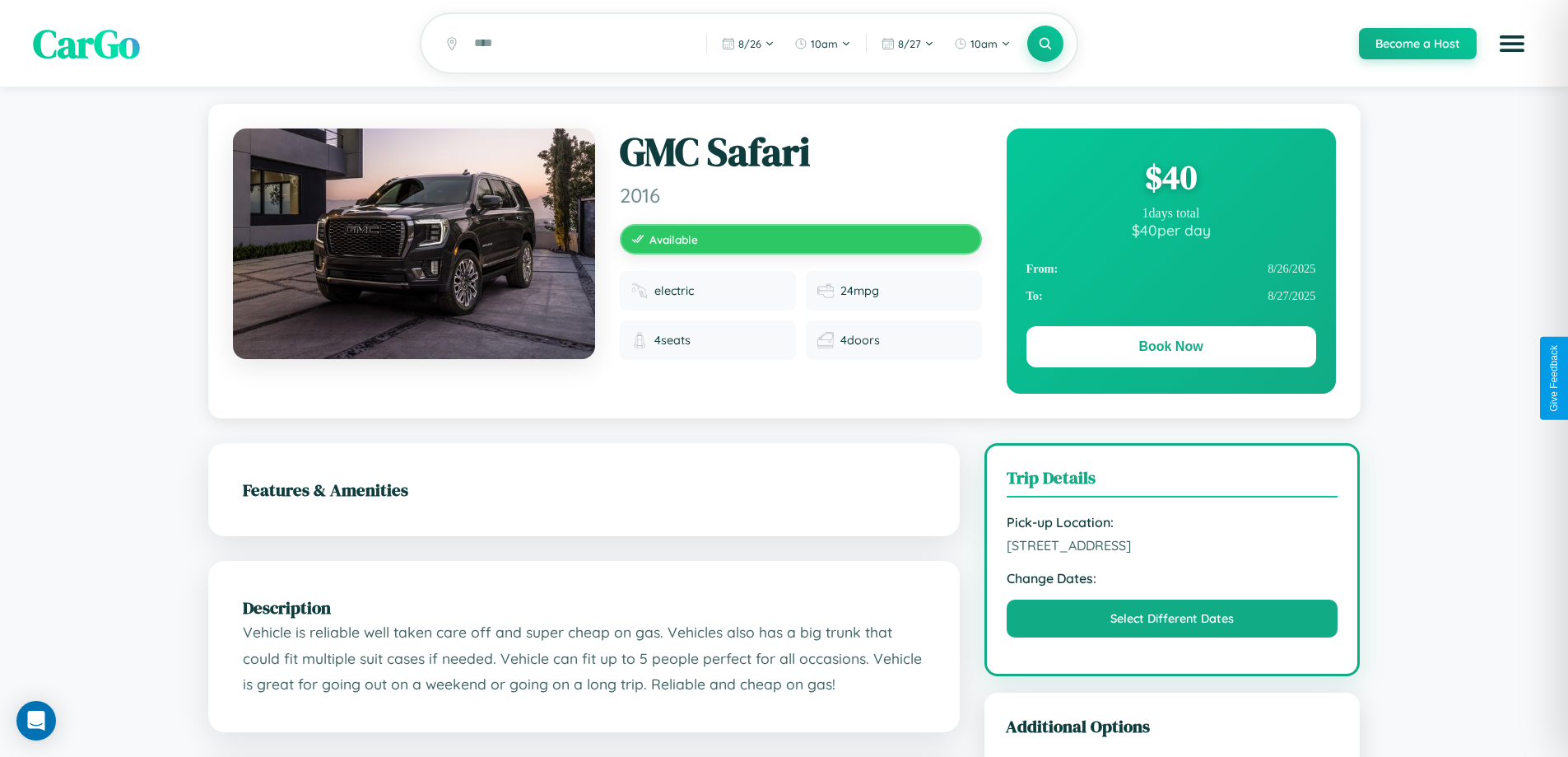
scroll to position [427, 0]
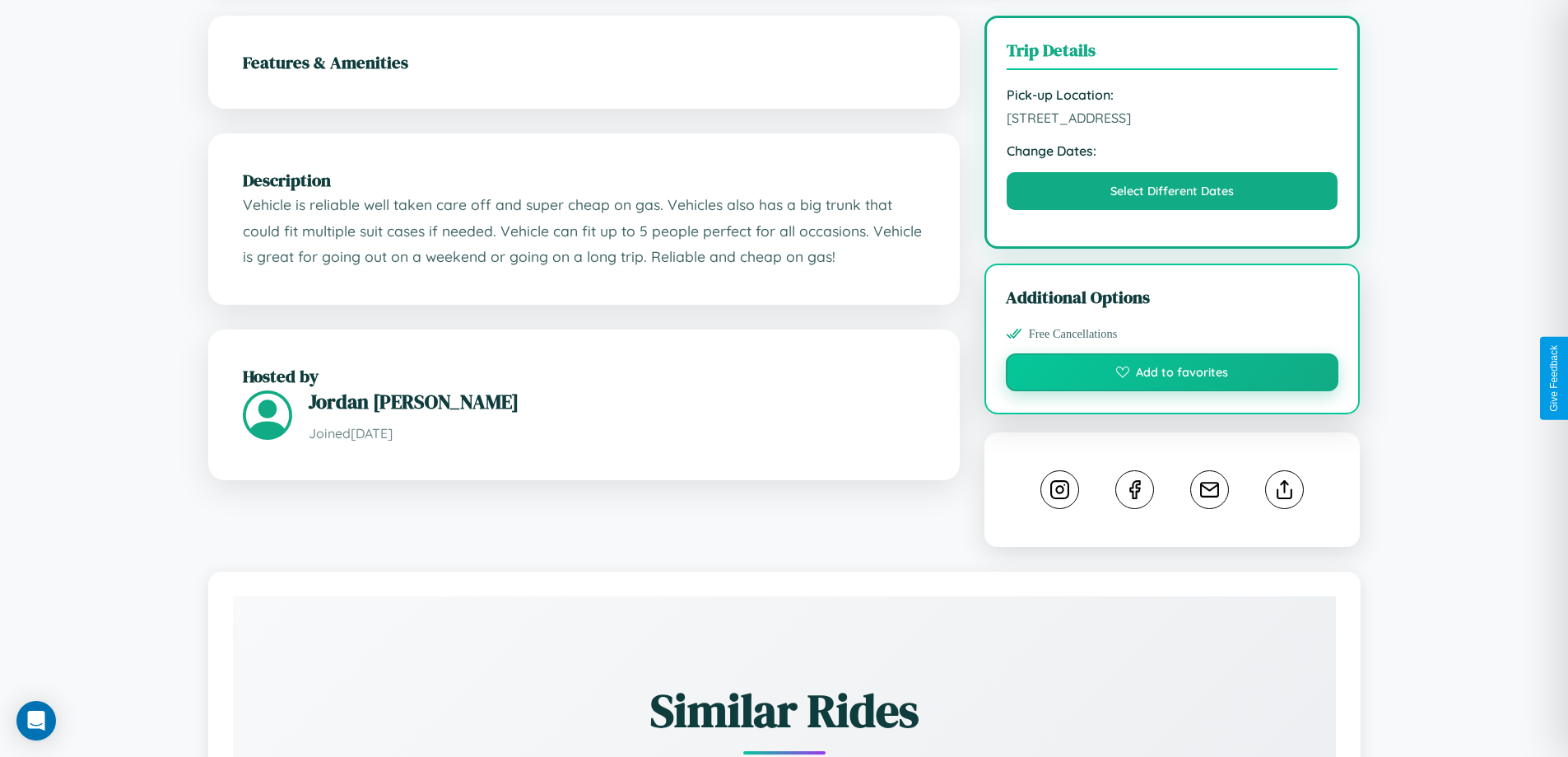
click at [1172, 378] on button "Add to favorites" at bounding box center [1172, 372] width 333 height 38
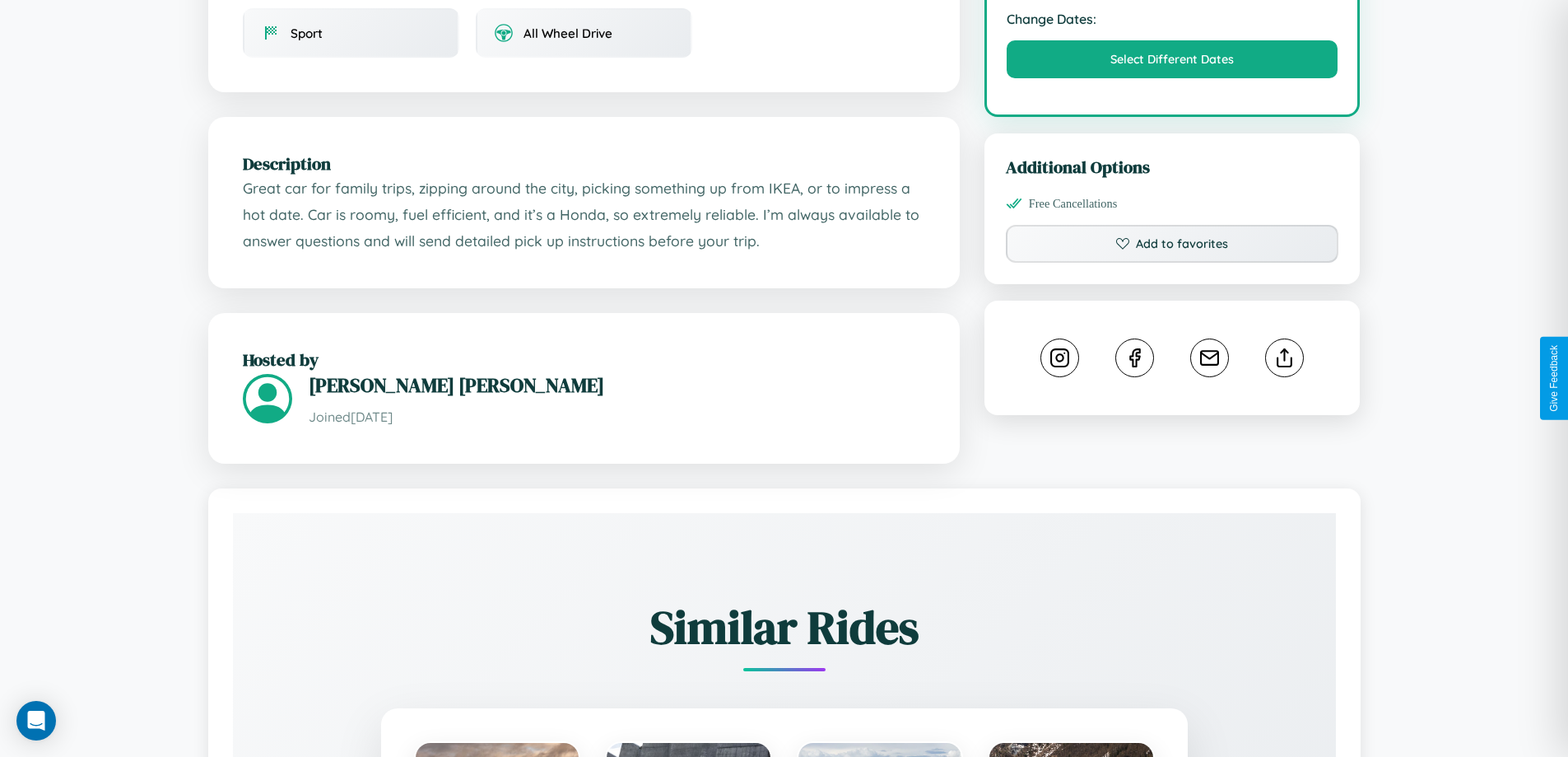
scroll to position [959, 0]
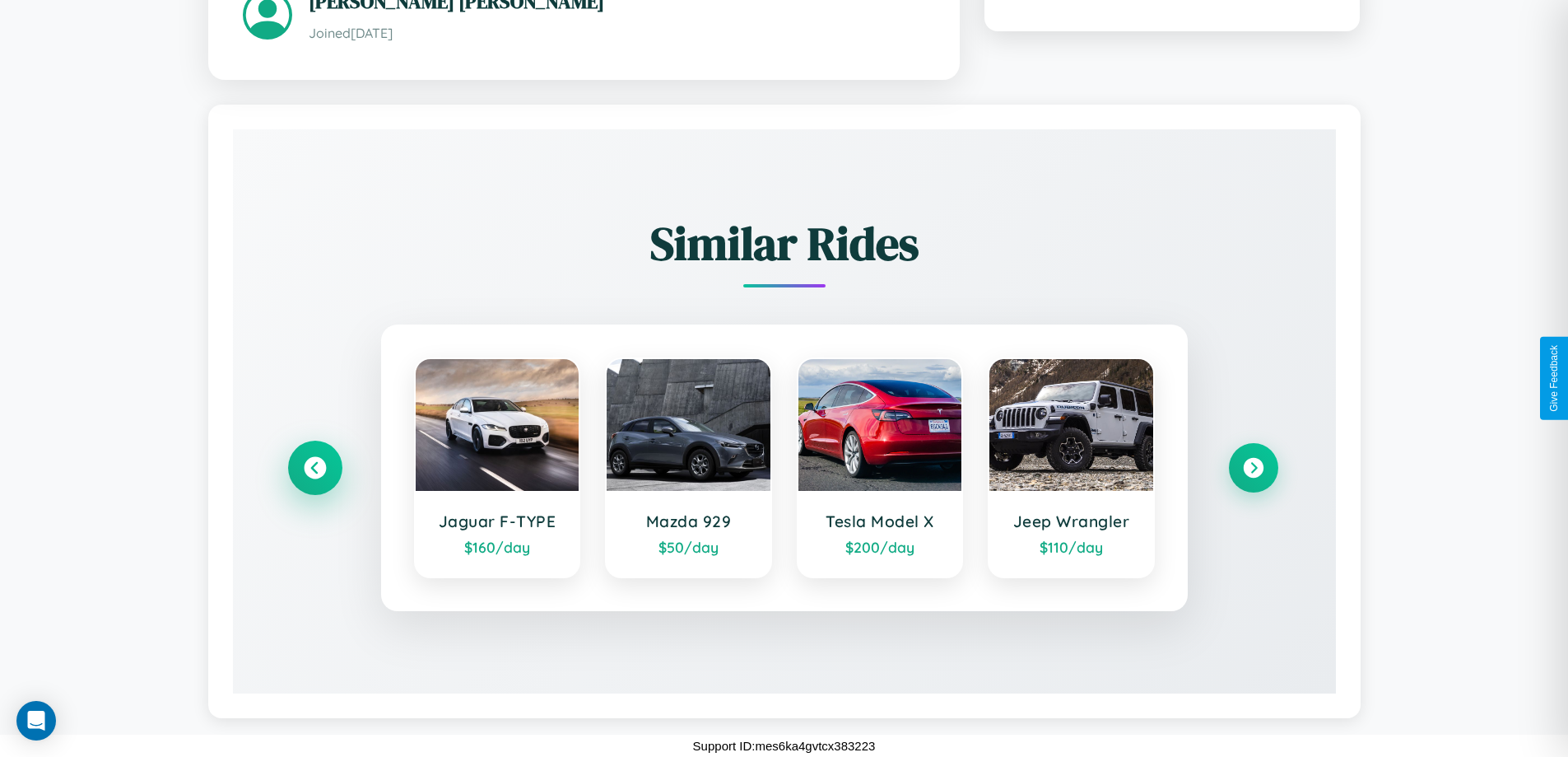
click at [315, 467] on icon at bounding box center [315, 468] width 22 height 22
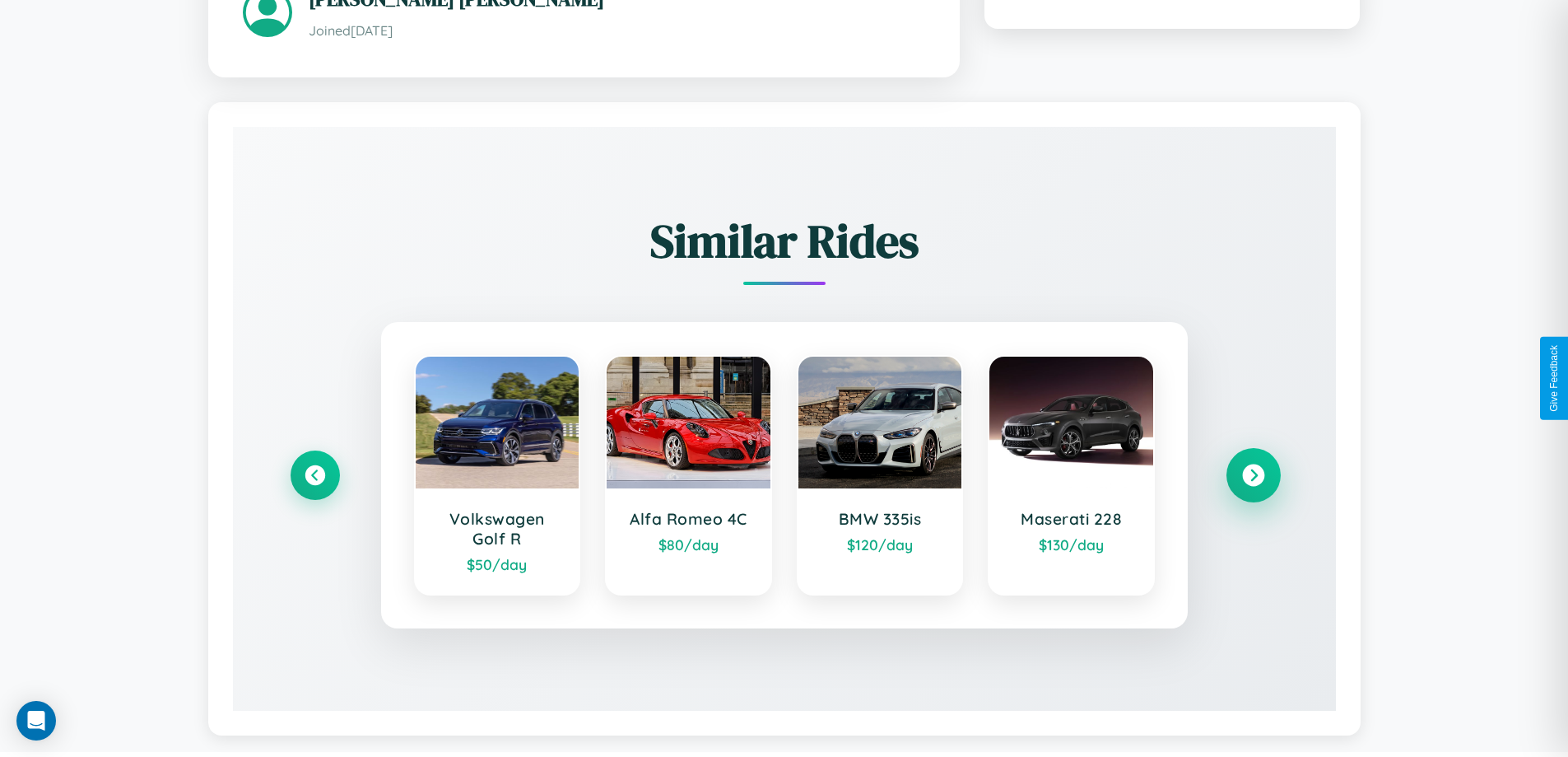
click at [1252, 476] on icon at bounding box center [1253, 476] width 22 height 22
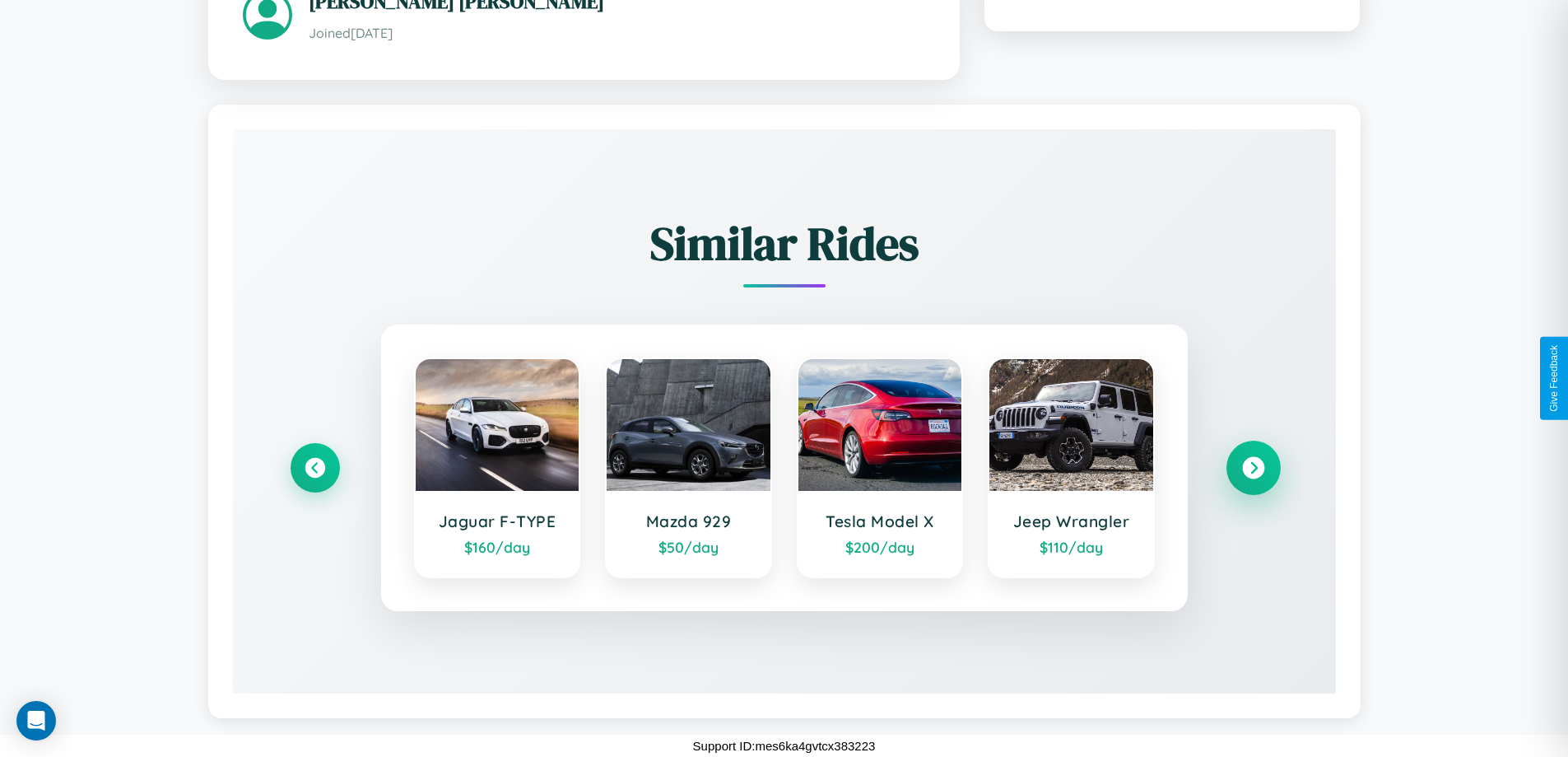
click at [1252, 467] on icon at bounding box center [1253, 468] width 22 height 22
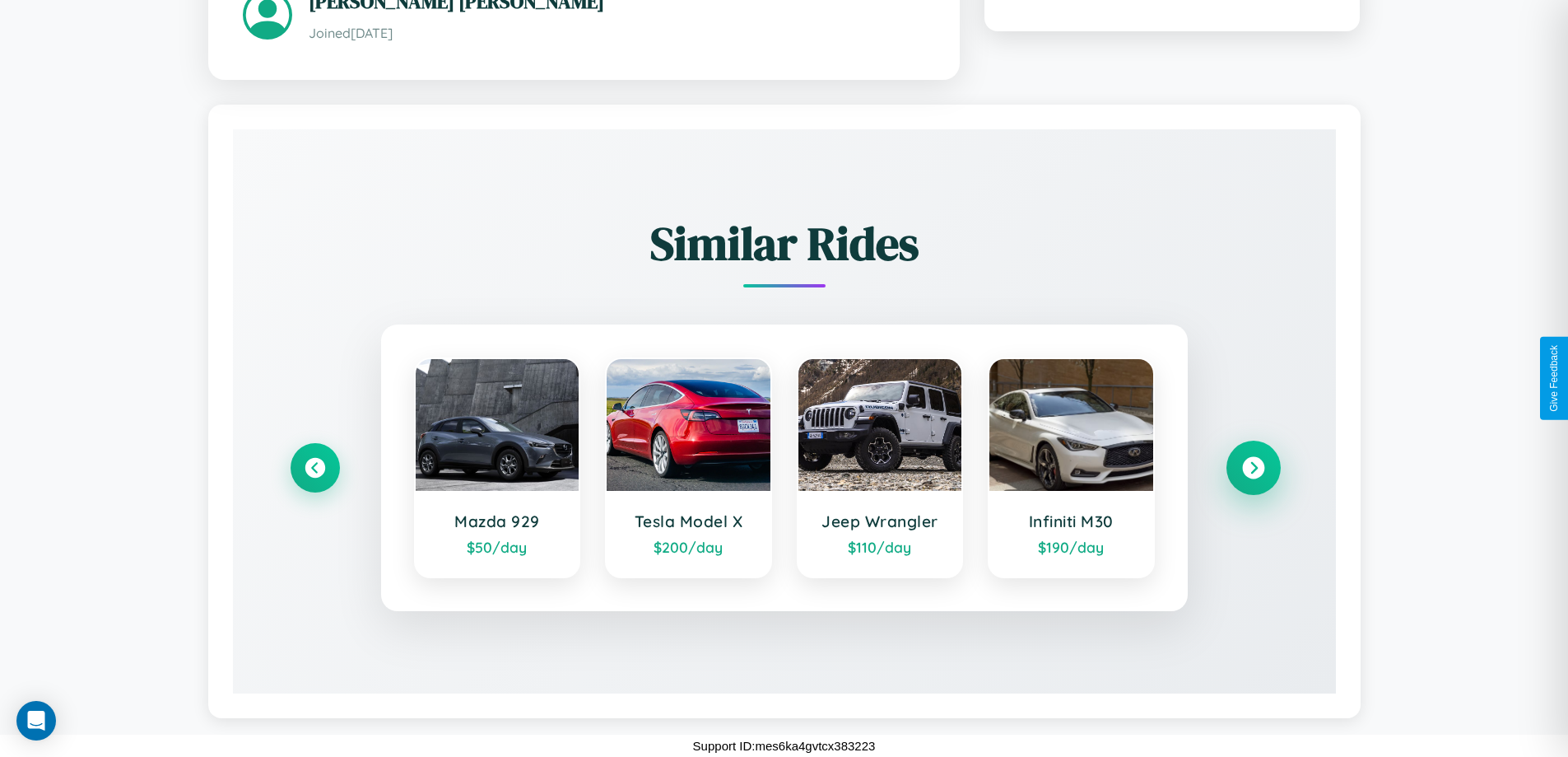
click at [1252, 467] on icon at bounding box center [1253, 468] width 22 height 22
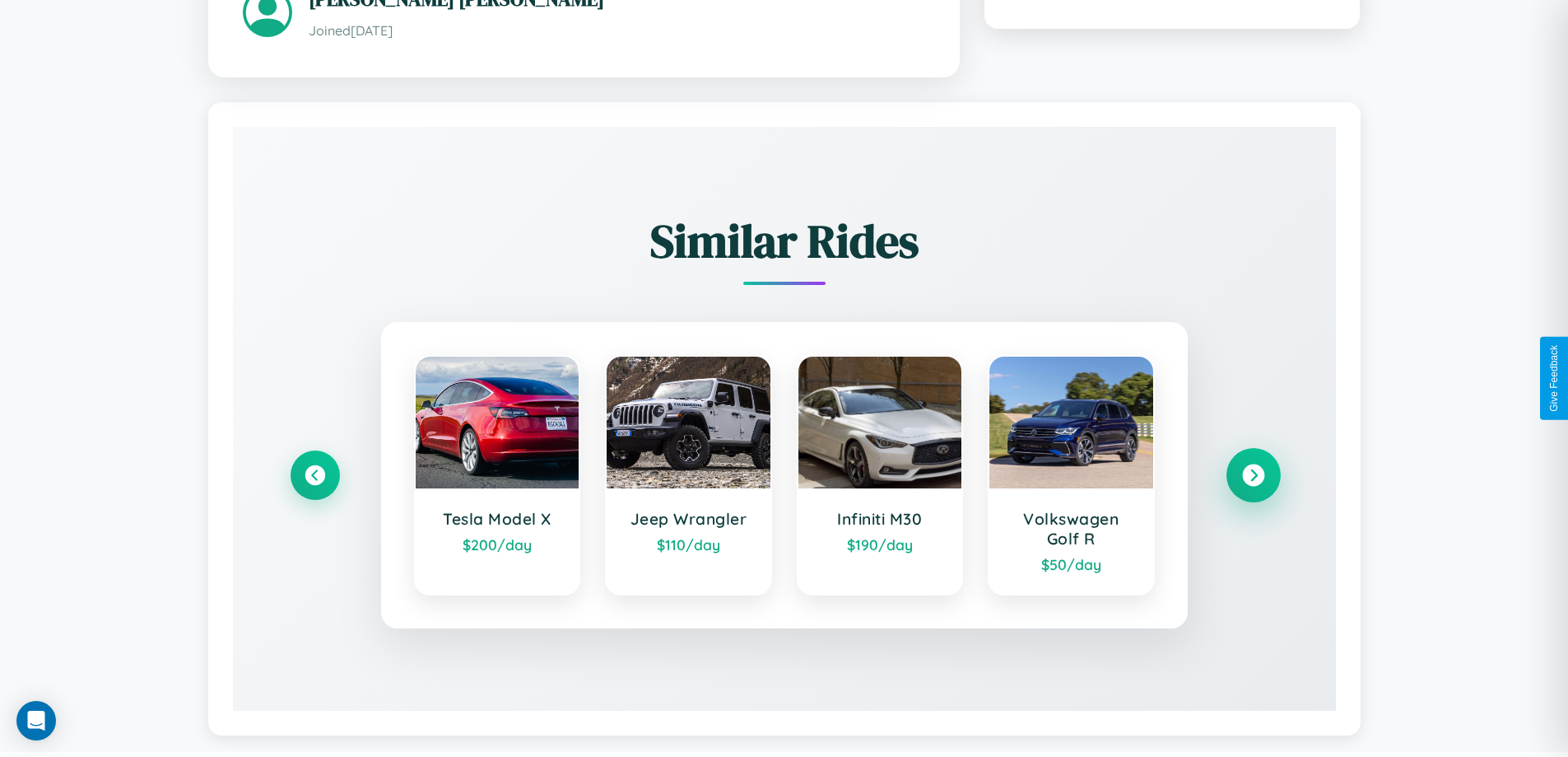
click at [1252, 476] on icon at bounding box center [1253, 476] width 22 height 22
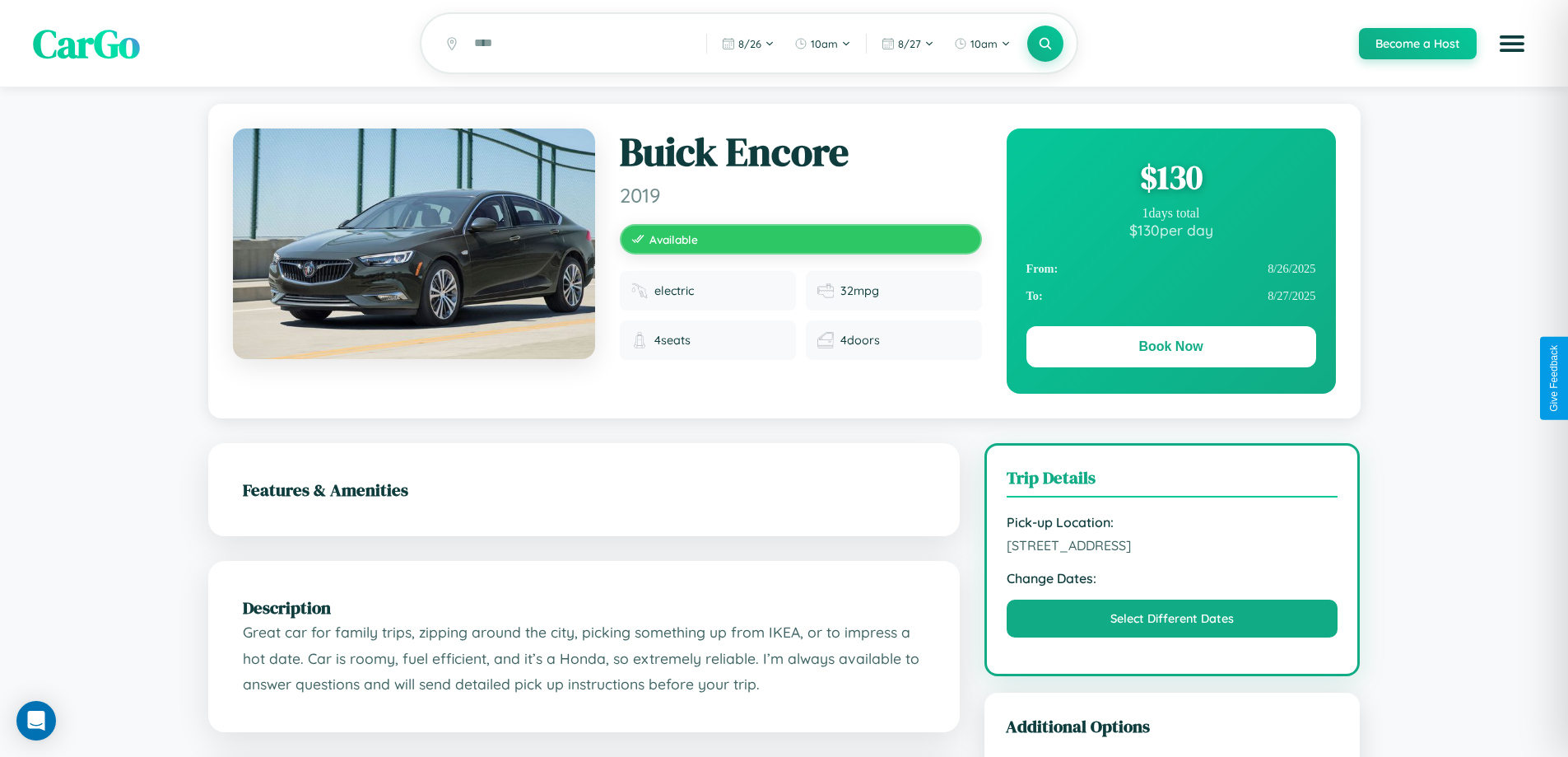
click at [1171, 179] on div "$ 130" at bounding box center [1171, 177] width 290 height 45
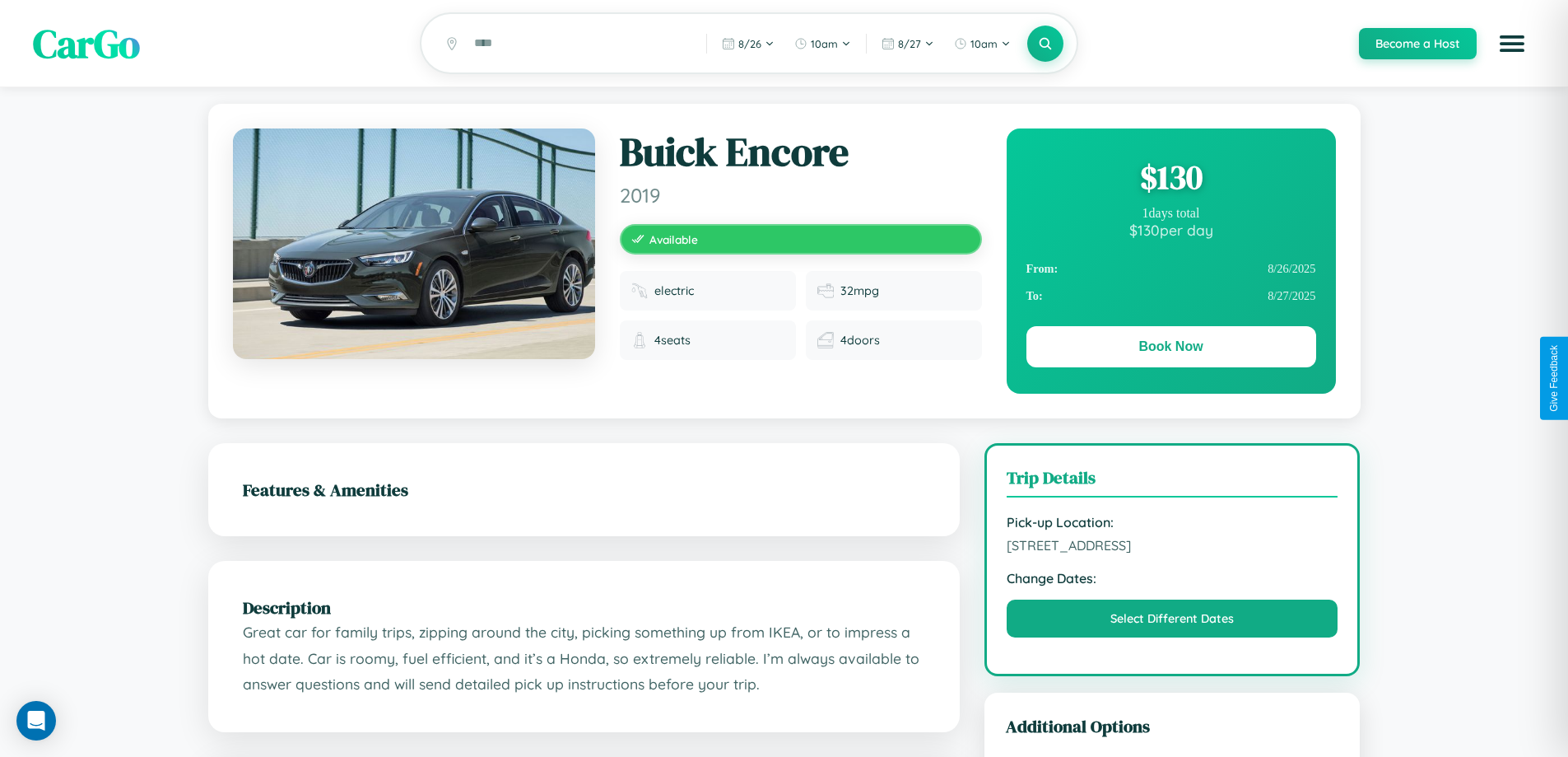
click at [1171, 179] on div "$ 130" at bounding box center [1171, 177] width 290 height 45
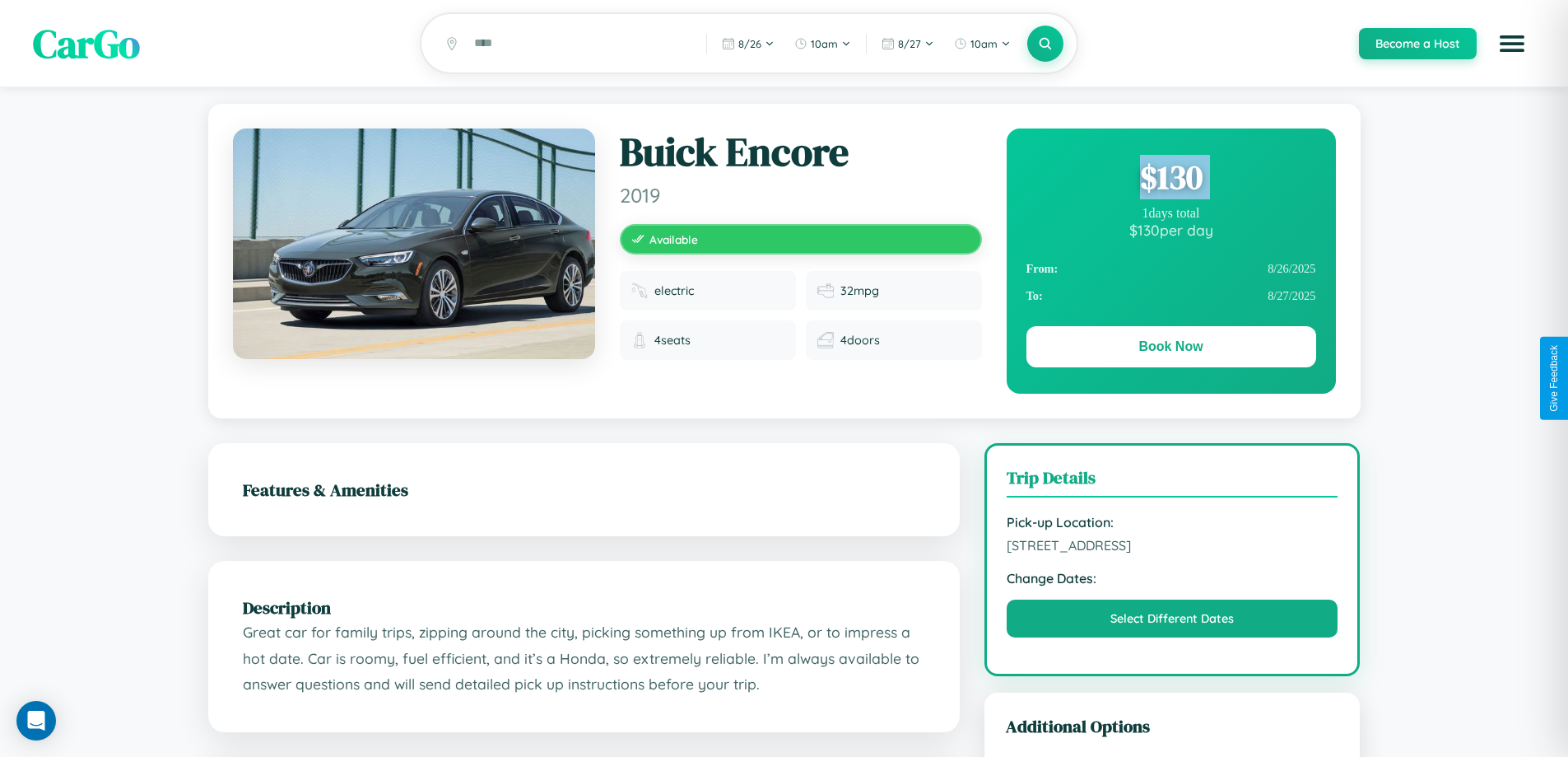
click at [1171, 179] on div "$ 130" at bounding box center [1171, 177] width 290 height 45
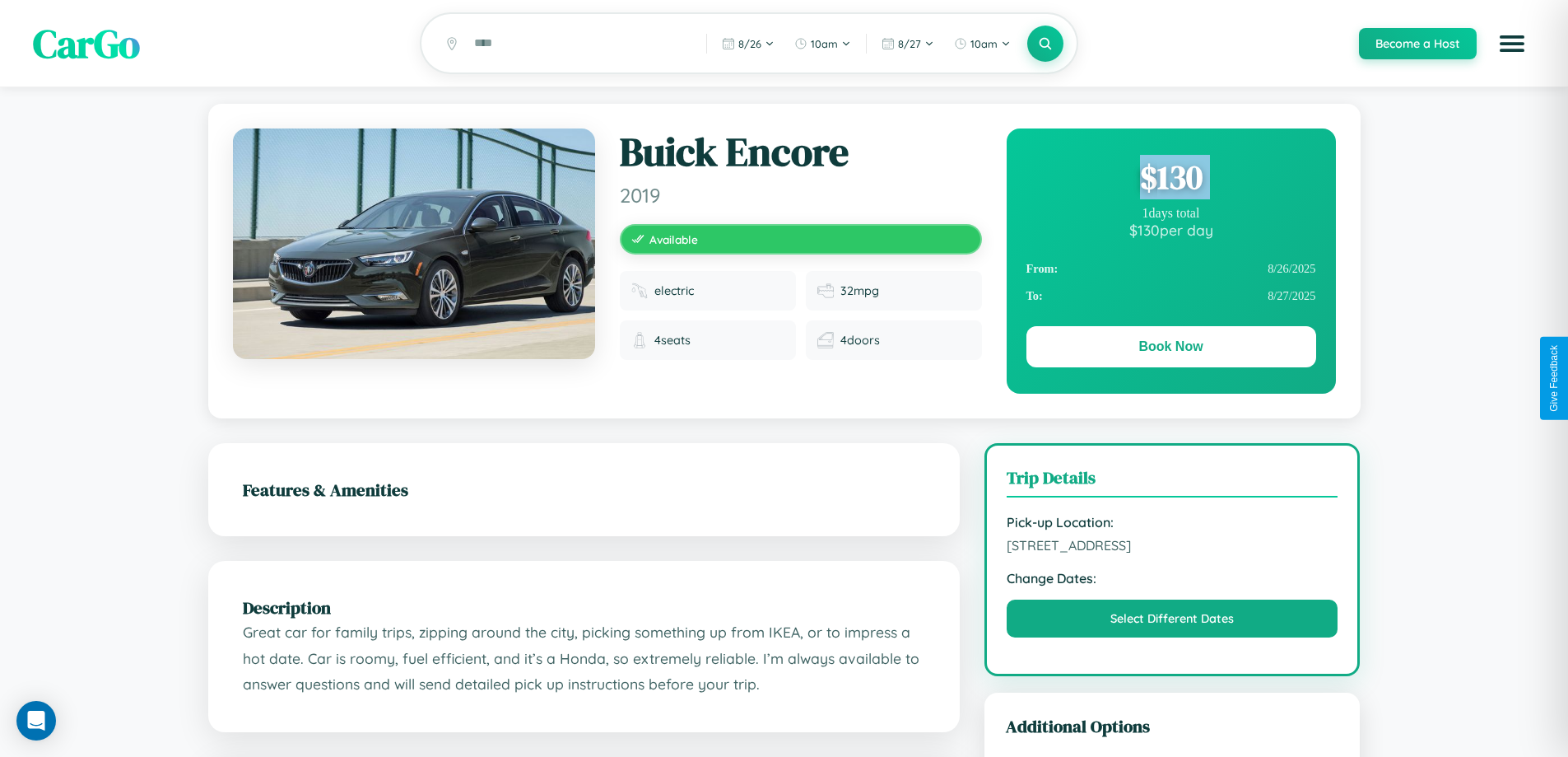
click at [1171, 179] on div "$ 130" at bounding box center [1171, 177] width 290 height 45
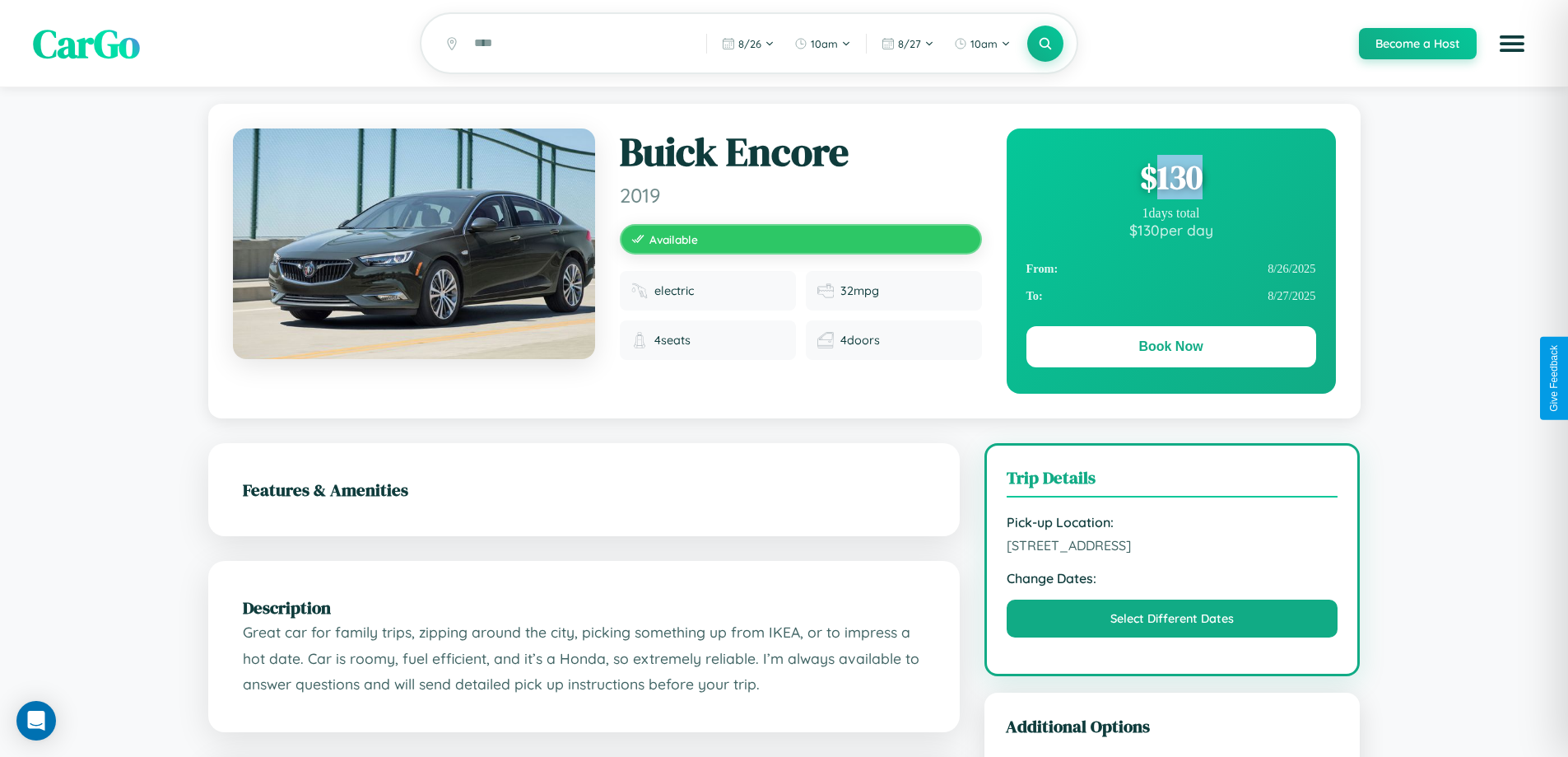
click at [1171, 179] on div "$ 130" at bounding box center [1171, 177] width 290 height 45
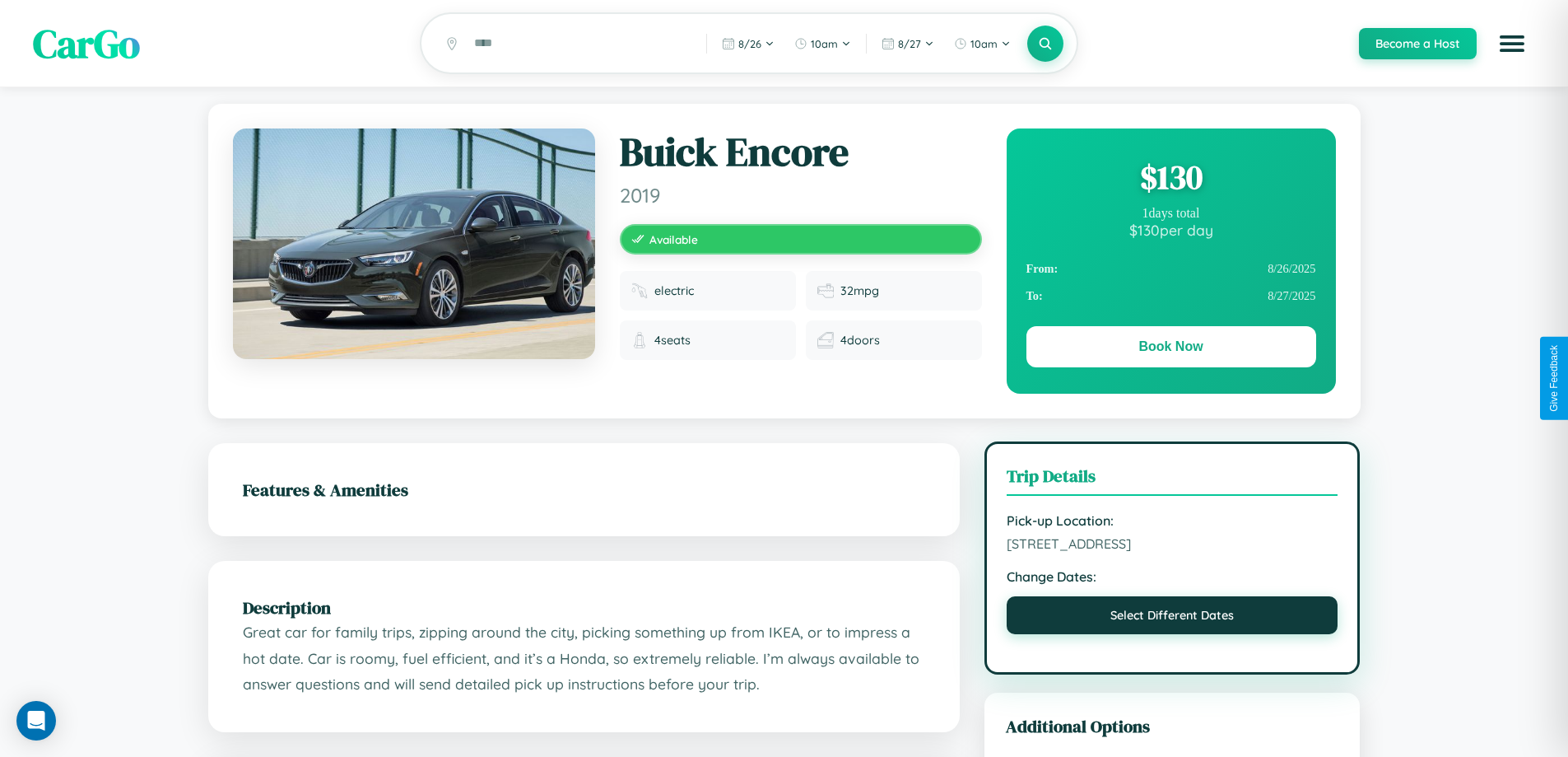
click at [1172, 619] on button "Select Different Dates" at bounding box center [1172, 615] width 331 height 38
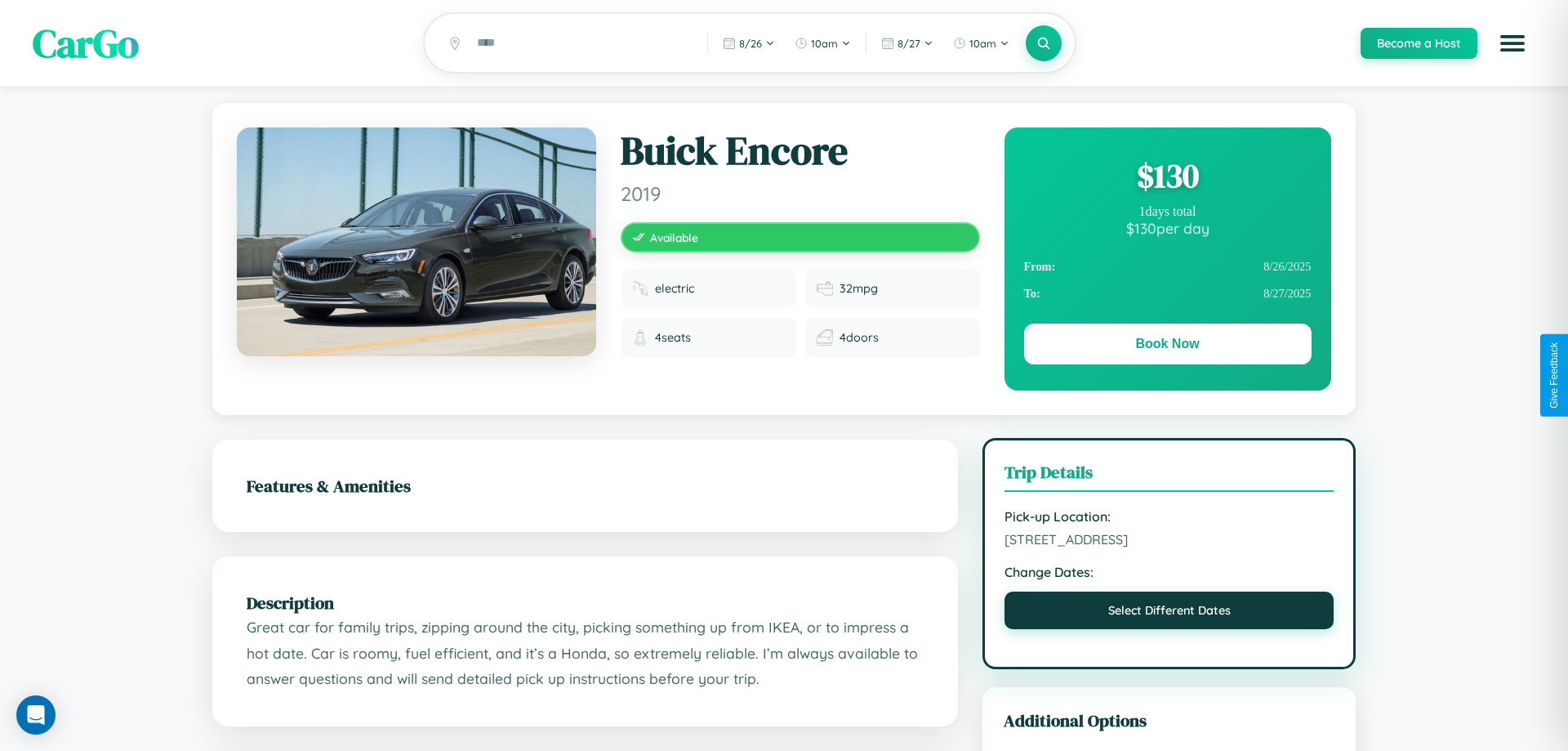
select select "*"
select select "****"
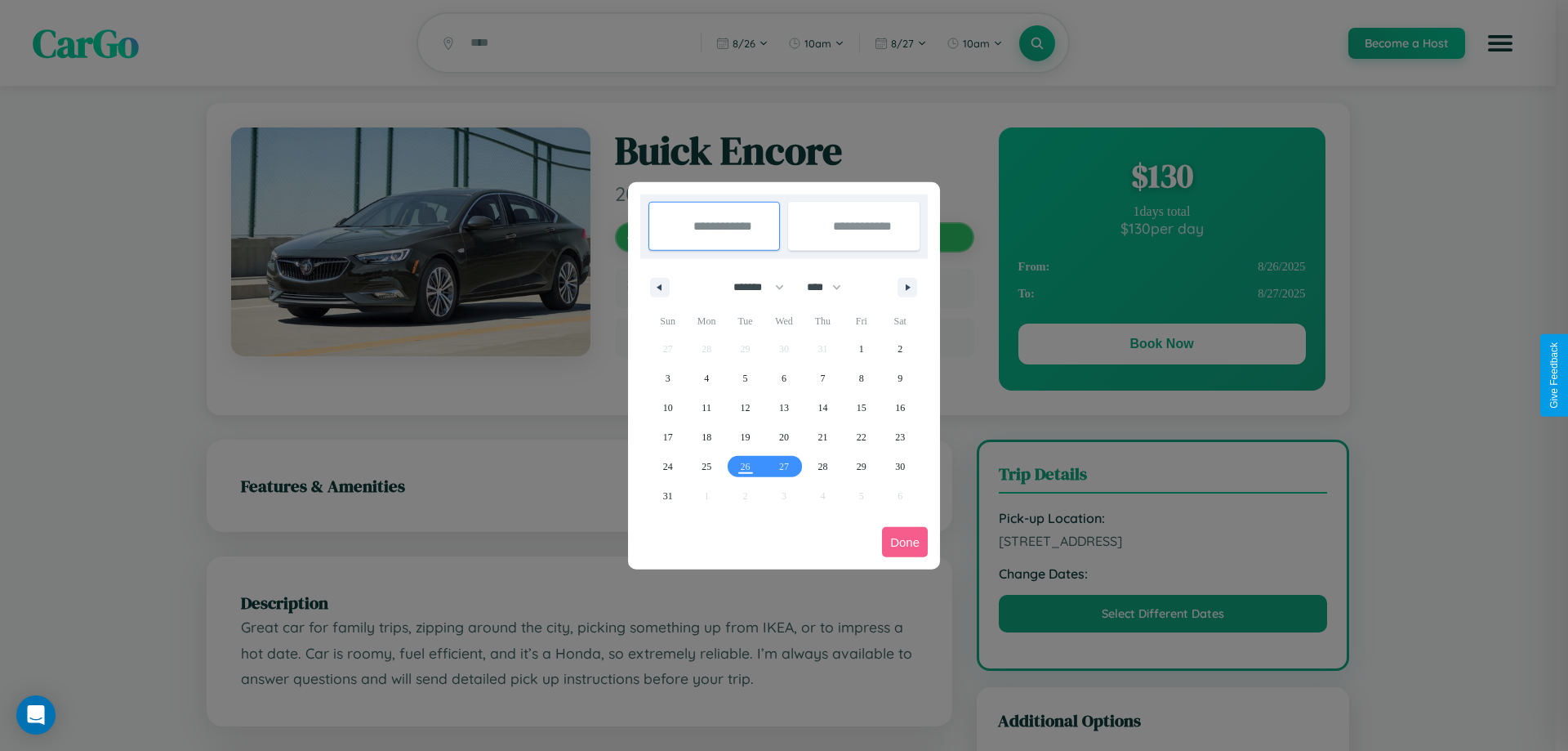
drag, startPoint x: 752, startPoint y: 287, endPoint x: 784, endPoint y: 327, distance: 51.2
click at [752, 287] on select "******* ******** ***** ***** *** **** **** ****** ********* ******* ******** **…" at bounding box center [755, 287] width 69 height 27
select select "**"
click at [823, 378] on span "6" at bounding box center [822, 378] width 5 height 29
type input "**********"
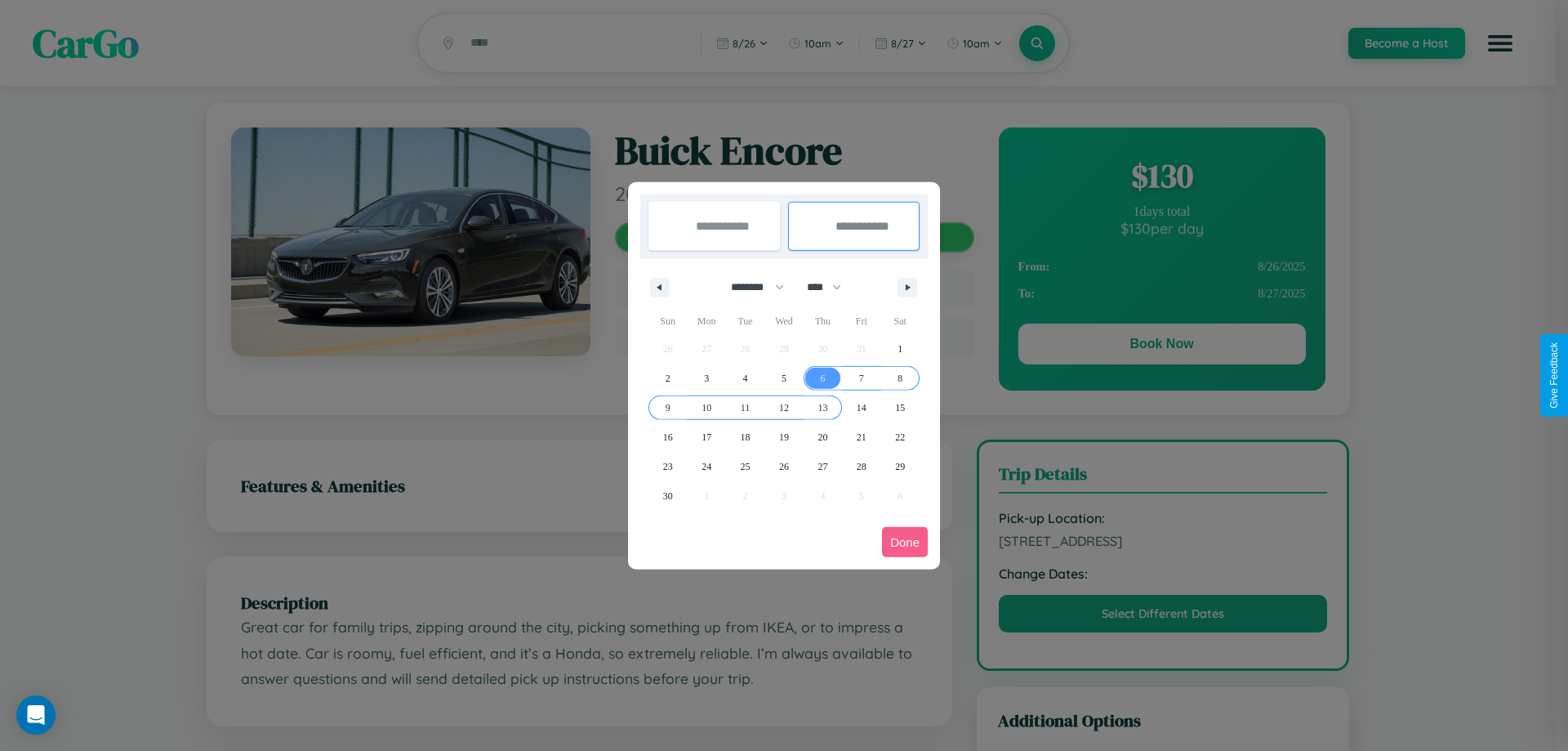
click at [823, 406] on span "13" at bounding box center [822, 407] width 10 height 29
type input "**********"
click at [905, 542] on button "Done" at bounding box center [905, 542] width 46 height 30
